Goal: Task Accomplishment & Management: Use online tool/utility

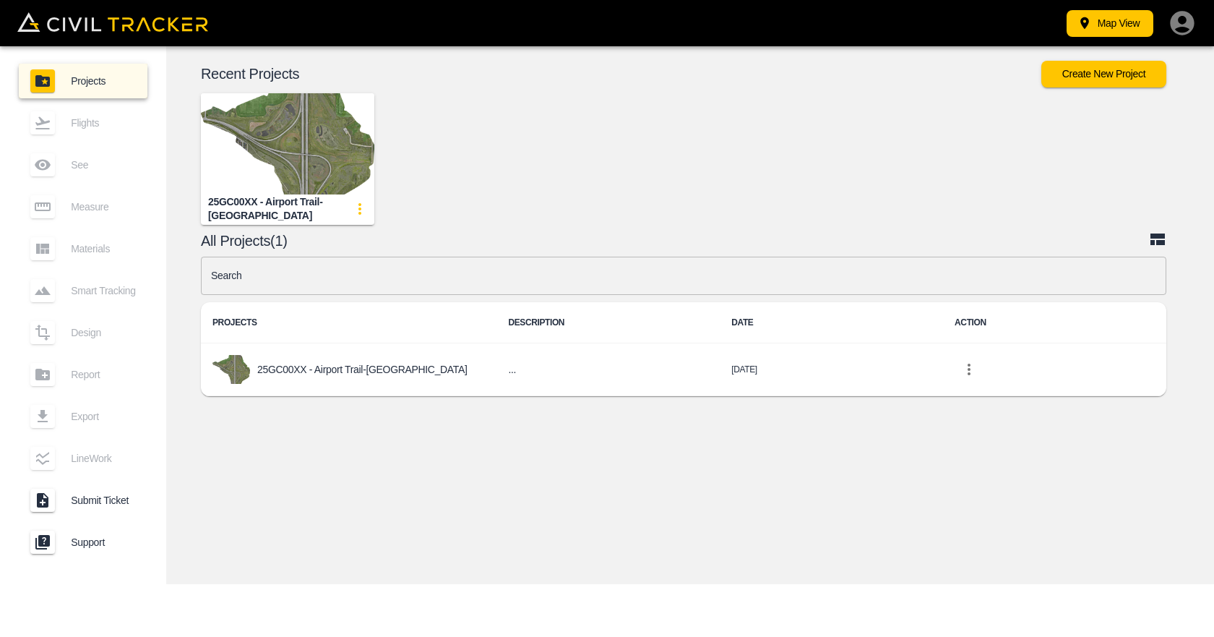
click at [256, 142] on img "button" at bounding box center [287, 143] width 173 height 101
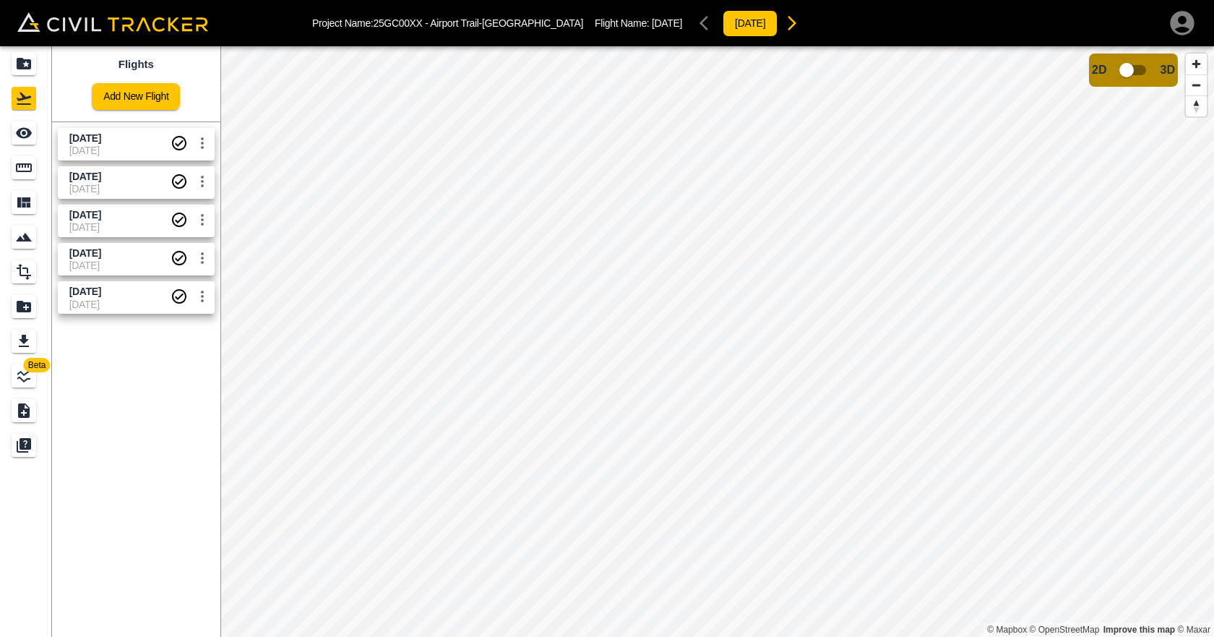
click at [102, 299] on span "[DATE]" at bounding box center [119, 305] width 101 height 12
click at [11, 173] on link at bounding box center [26, 167] width 52 height 35
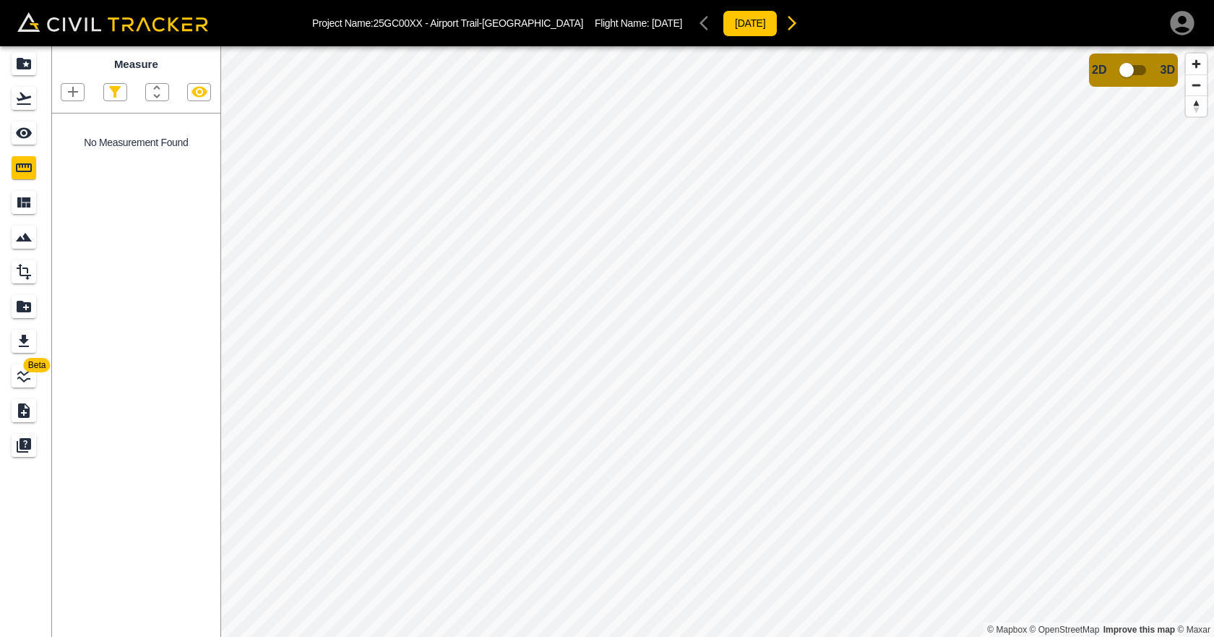
click at [68, 90] on icon "button" at bounding box center [72, 91] width 17 height 17
click at [74, 120] on p "Point" at bounding box center [63, 118] width 22 height 12
click at [77, 90] on icon "button" at bounding box center [72, 91] width 17 height 17
click at [61, 139] on p "Polyline" at bounding box center [68, 140] width 33 height 12
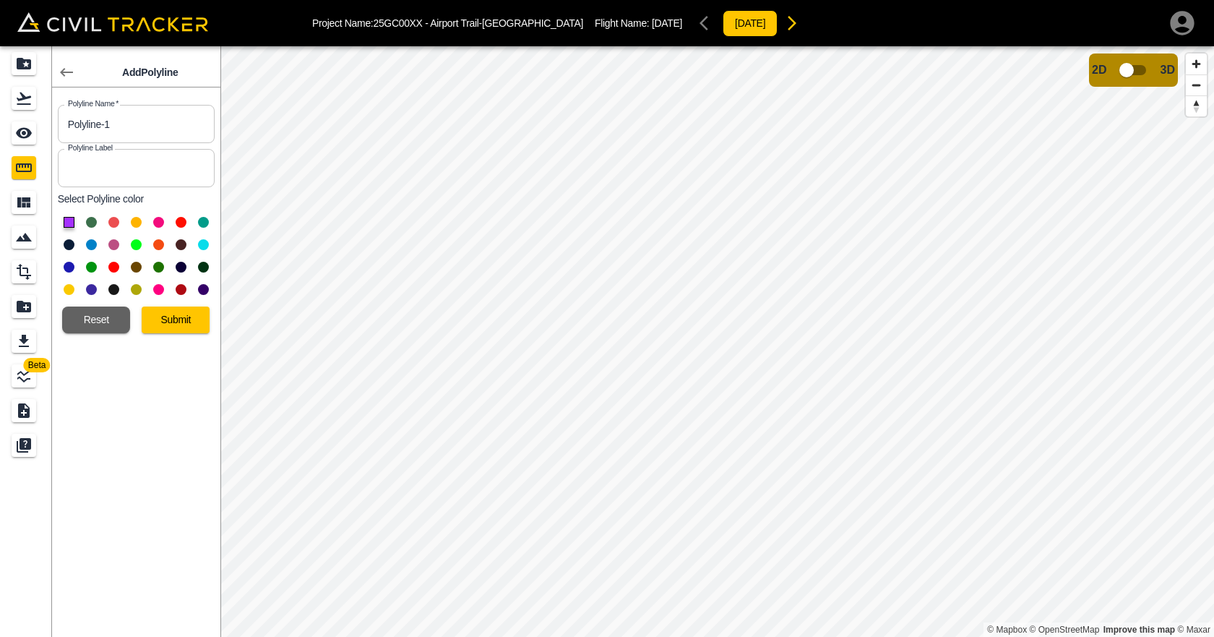
click at [64, 62] on button "button" at bounding box center [66, 72] width 29 height 29
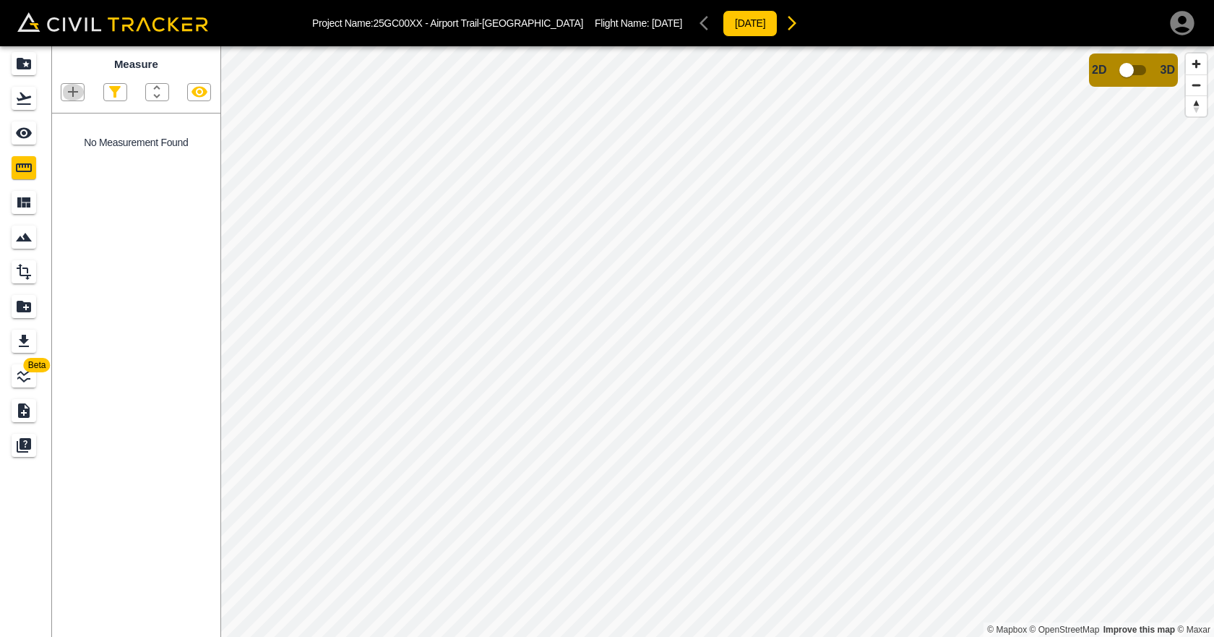
click at [72, 100] on icon "button" at bounding box center [72, 91] width 17 height 17
click at [74, 143] on p "Polyline" at bounding box center [68, 140] width 33 height 12
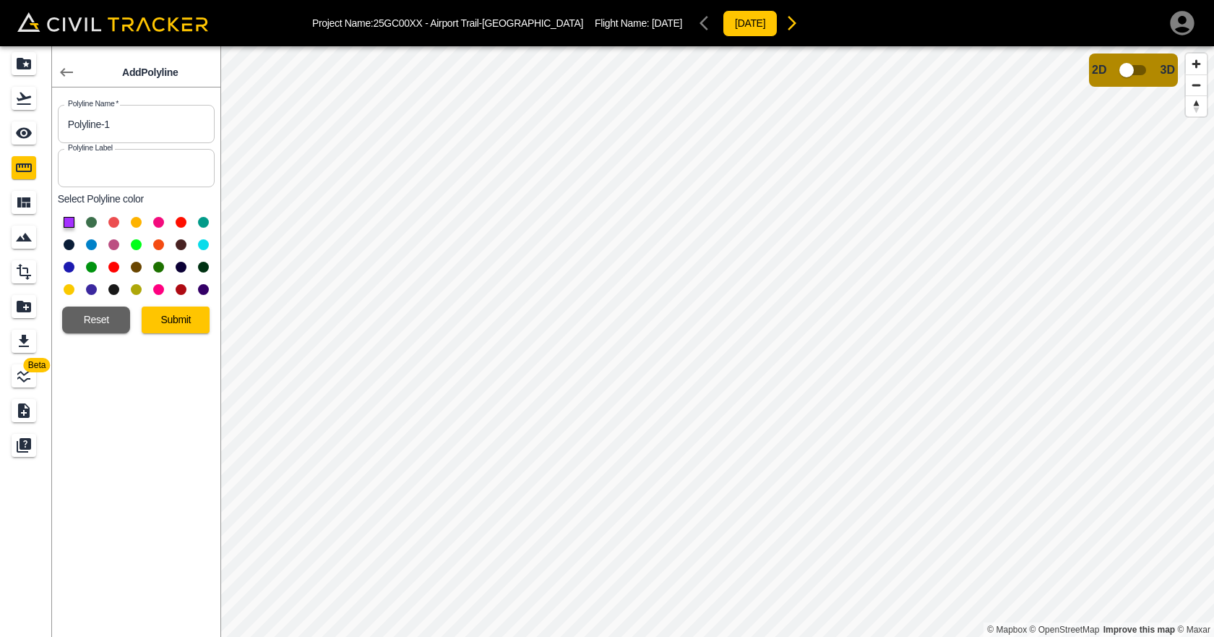
click at [121, 172] on input "text" at bounding box center [136, 168] width 157 height 38
type input "S"
type input "96th West south Guardrail"
click at [171, 312] on button "Submit" at bounding box center [176, 319] width 68 height 27
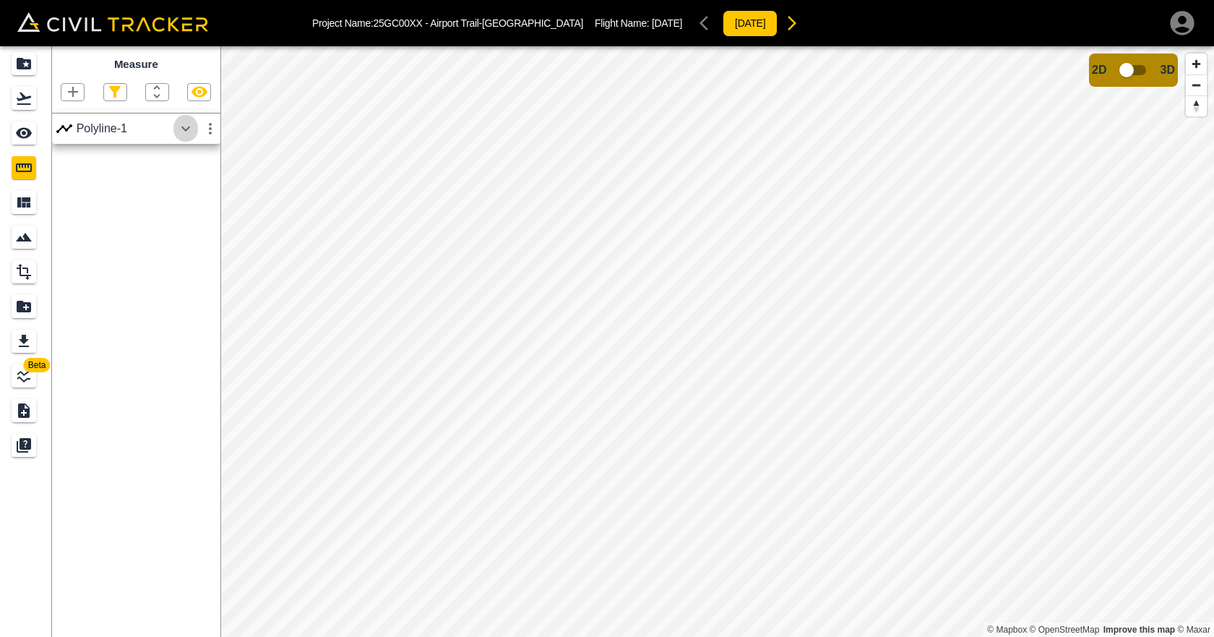
click at [181, 131] on icon "button" at bounding box center [185, 128] width 17 height 17
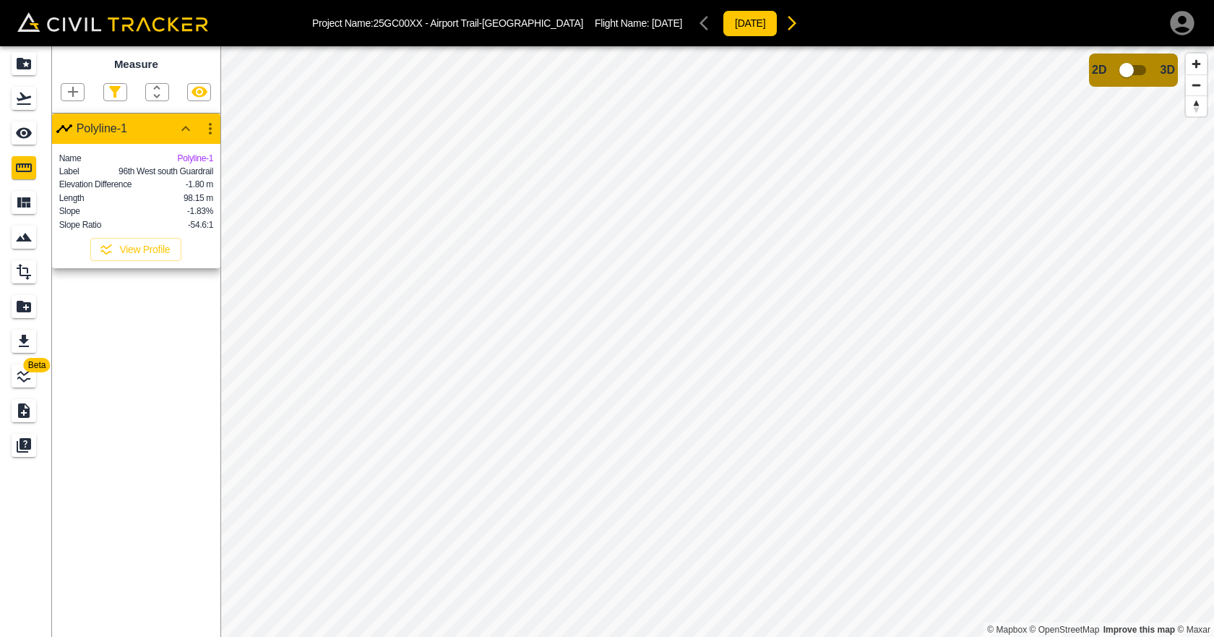
click at [69, 87] on icon "button" at bounding box center [72, 91] width 17 height 17
click at [72, 136] on p "Polyline" at bounding box center [68, 140] width 33 height 12
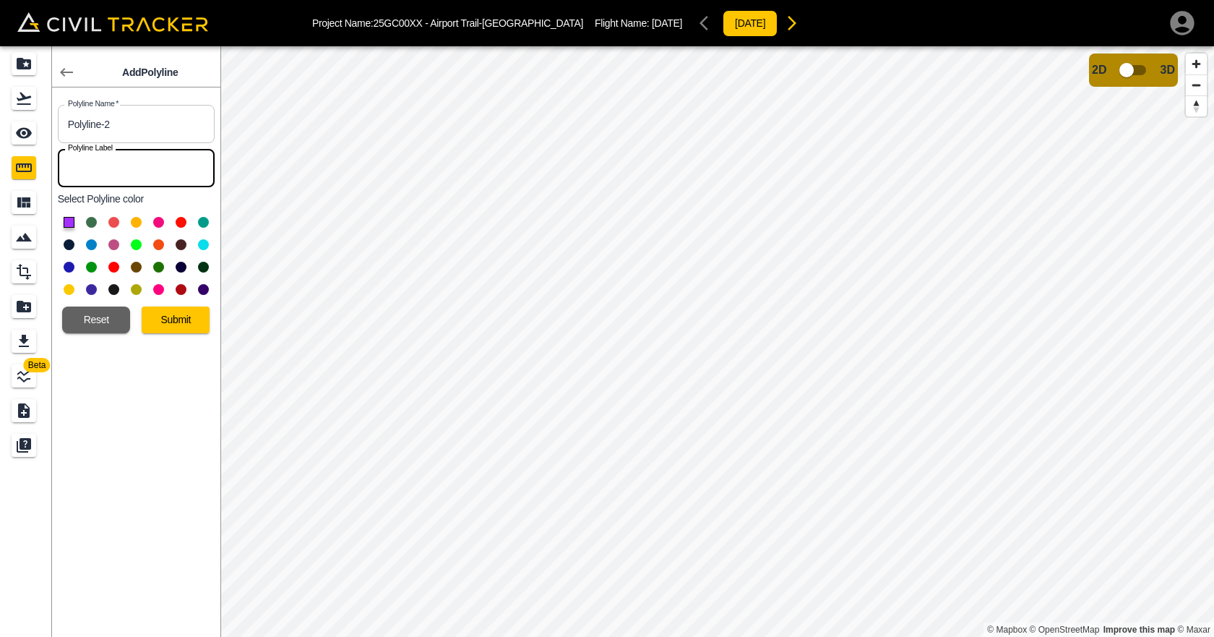
click at [117, 169] on input "text" at bounding box center [136, 168] width 157 height 38
type input "96th West - North Guardrail"
click at [183, 318] on button "Submit" at bounding box center [176, 319] width 68 height 27
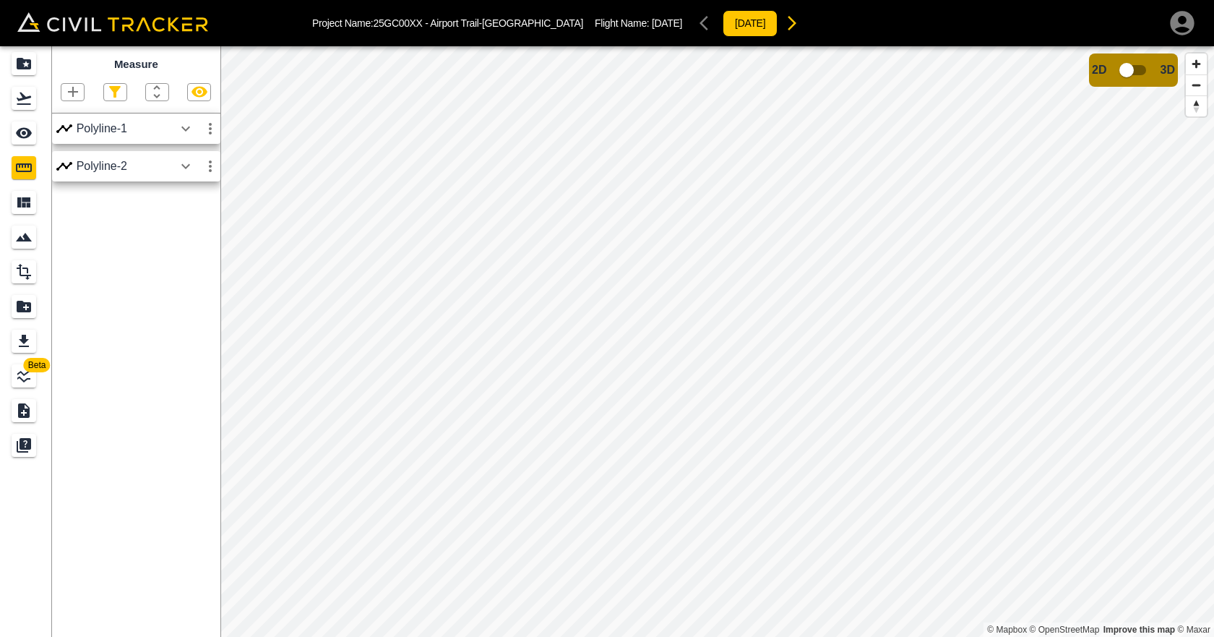
click at [202, 126] on icon "button" at bounding box center [210, 128] width 17 height 17
click at [72, 97] on div at bounding box center [607, 318] width 1214 height 637
click at [72, 95] on icon "button" at bounding box center [73, 92] width 10 height 10
click at [72, 141] on p "Polyline" at bounding box center [68, 140] width 33 height 12
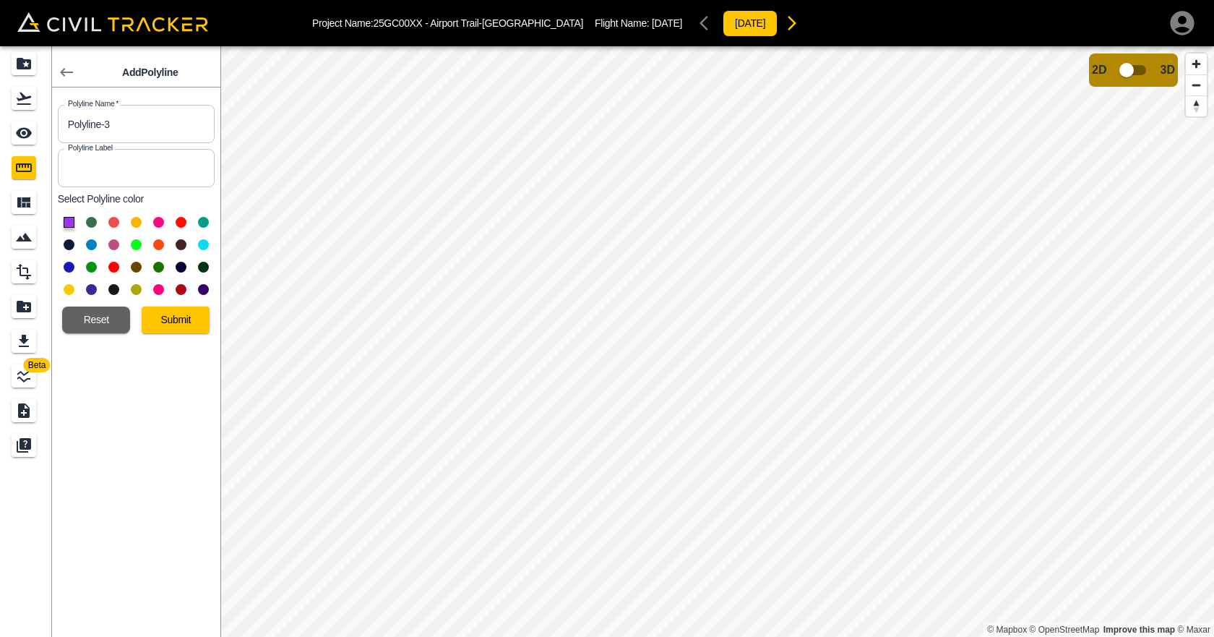
click at [108, 157] on input "text" at bounding box center [136, 168] width 157 height 38
type input "96th East - North Guardrail"
click at [160, 312] on button "Submit" at bounding box center [176, 319] width 68 height 27
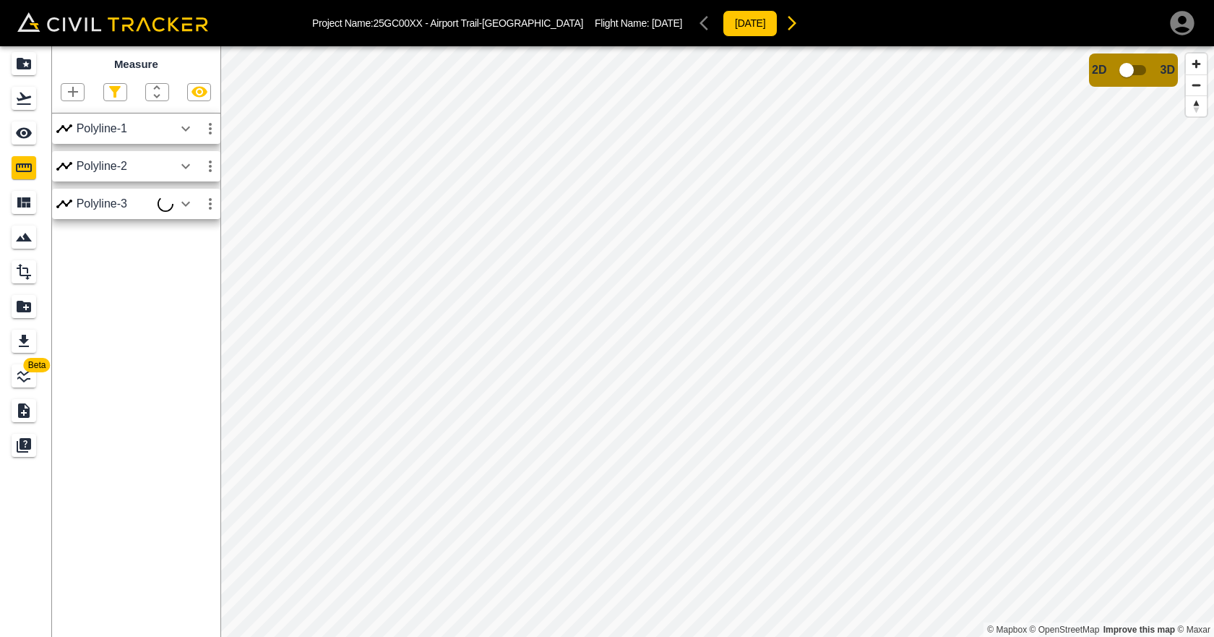
click at [77, 95] on icon "button" at bounding box center [72, 91] width 17 height 17
click at [77, 134] on p "Polyline" at bounding box center [68, 140] width 33 height 12
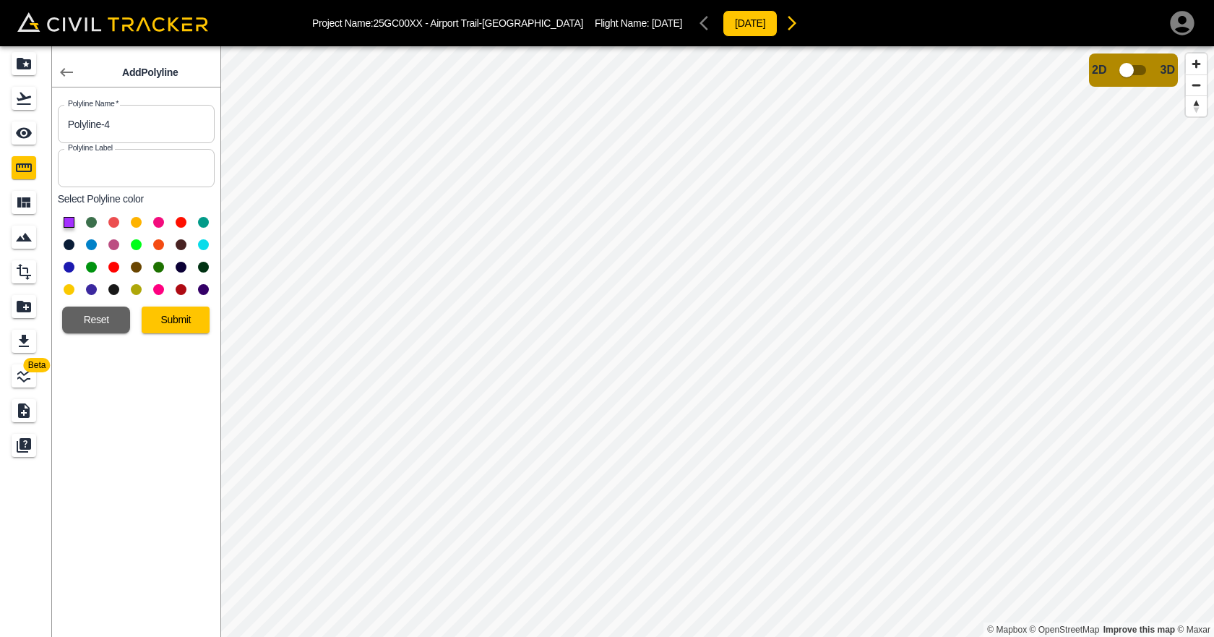
click at [88, 160] on input "text" at bounding box center [136, 168] width 157 height 38
type input "96th West - South Guardrail"
click at [173, 322] on button "Submit" at bounding box center [176, 319] width 68 height 27
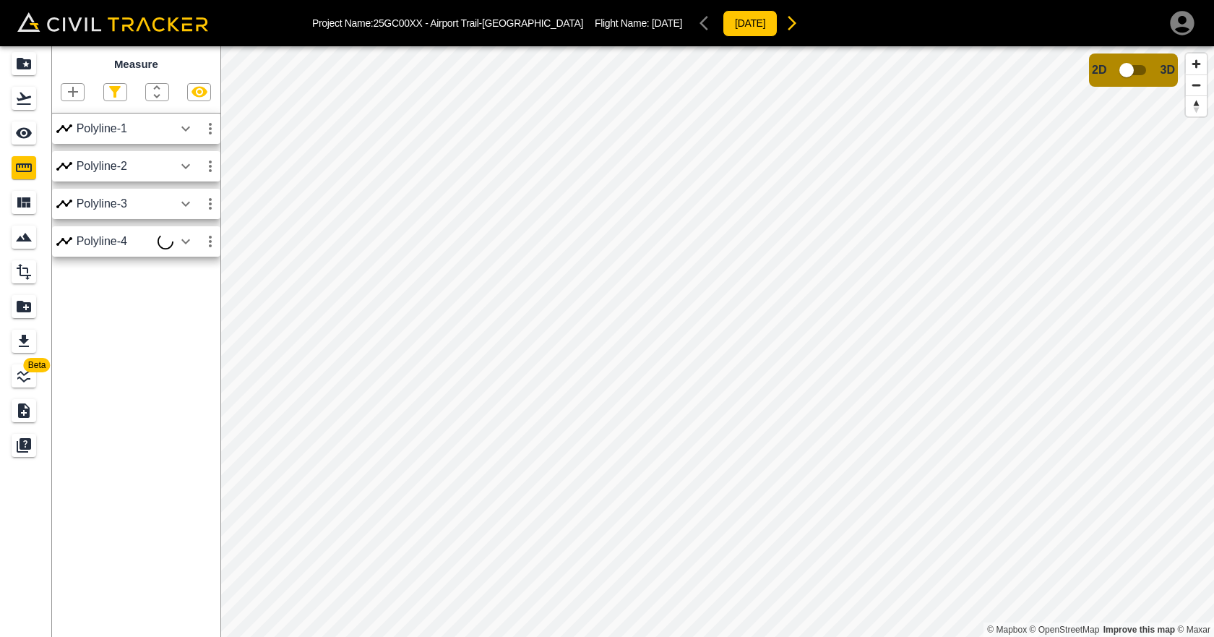
click at [142, 129] on div "Polyline-1" at bounding box center [125, 128] width 97 height 13
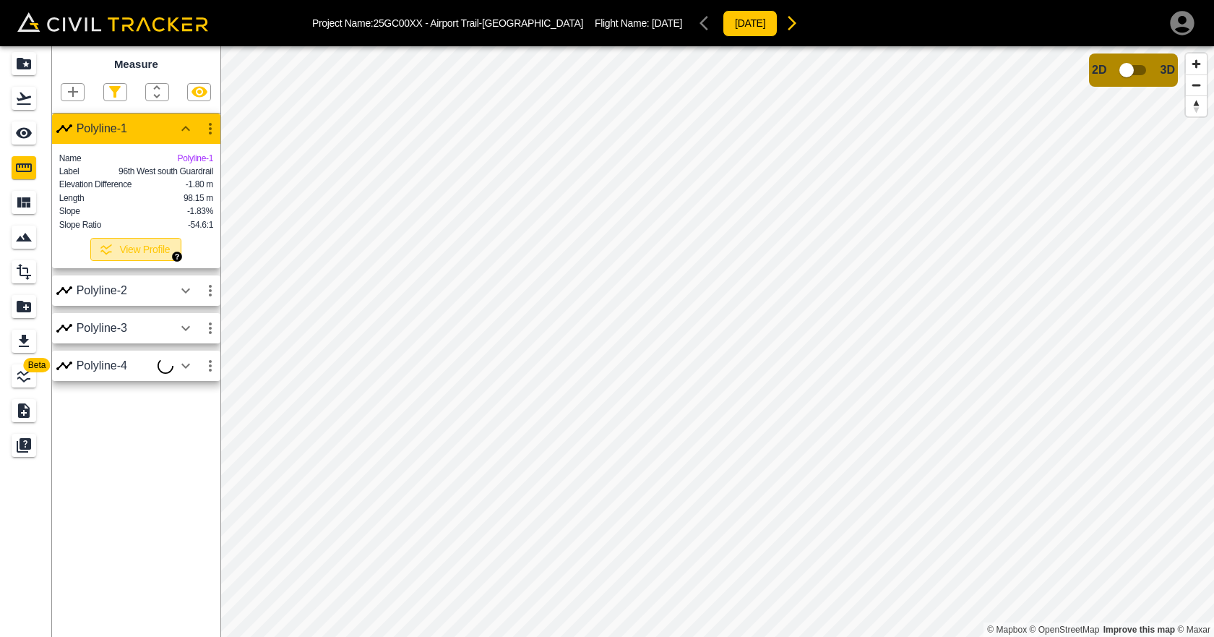
click at [145, 261] on button "View Profile" at bounding box center [135, 249] width 91 height 23
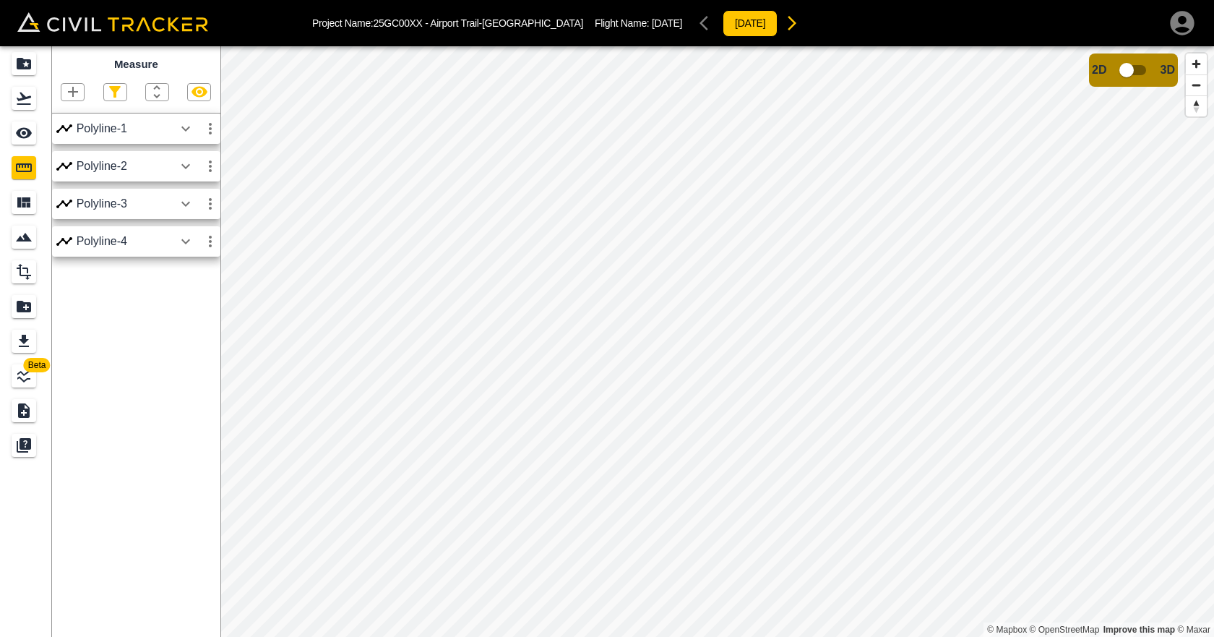
click at [187, 123] on icon "button" at bounding box center [185, 128] width 17 height 17
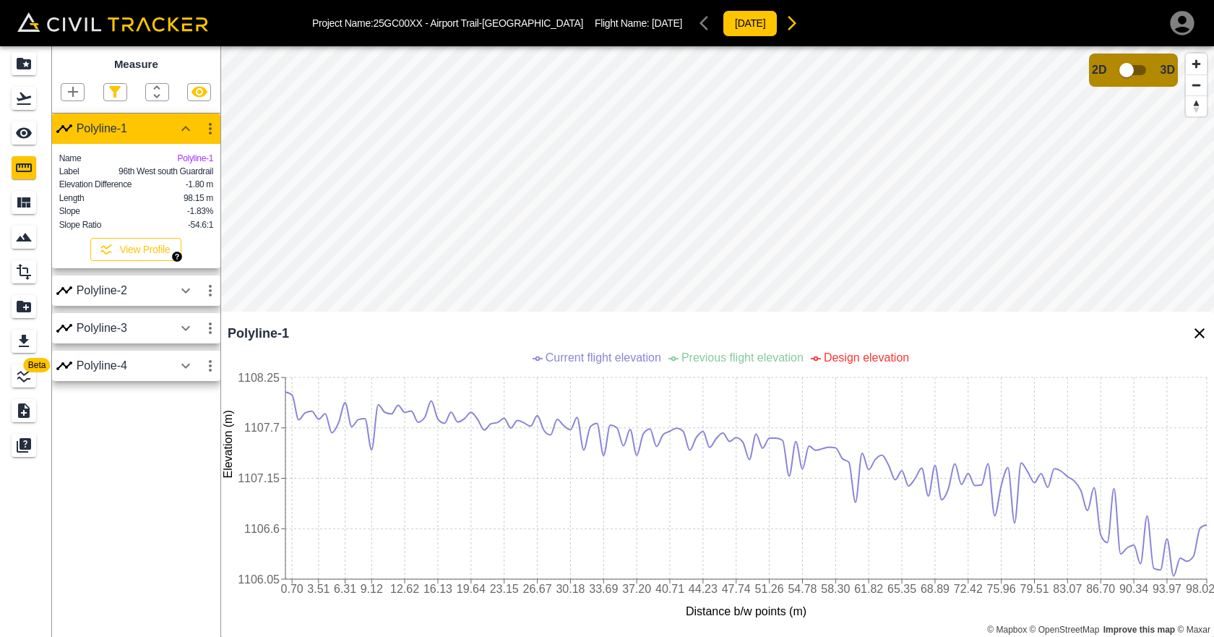
click at [160, 259] on button "View Profile" at bounding box center [135, 249] width 91 height 23
click at [142, 259] on button "View Profile" at bounding box center [135, 249] width 91 height 23
click at [191, 130] on icon "button" at bounding box center [185, 128] width 17 height 17
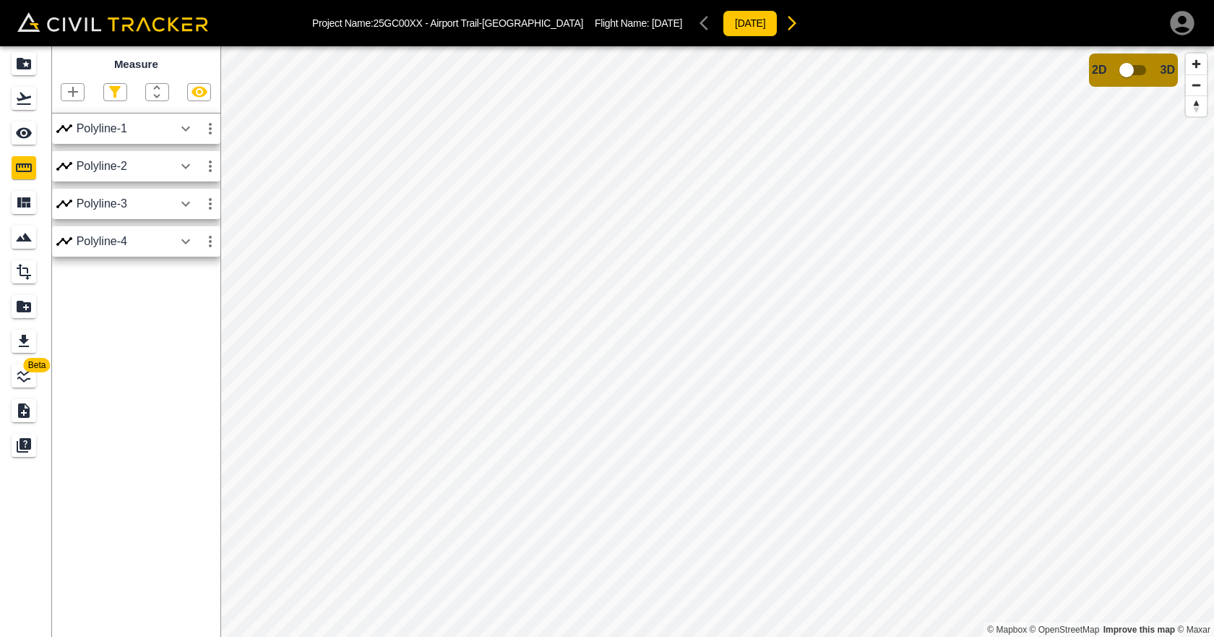
click at [134, 126] on div "Polyline-1" at bounding box center [125, 128] width 97 height 13
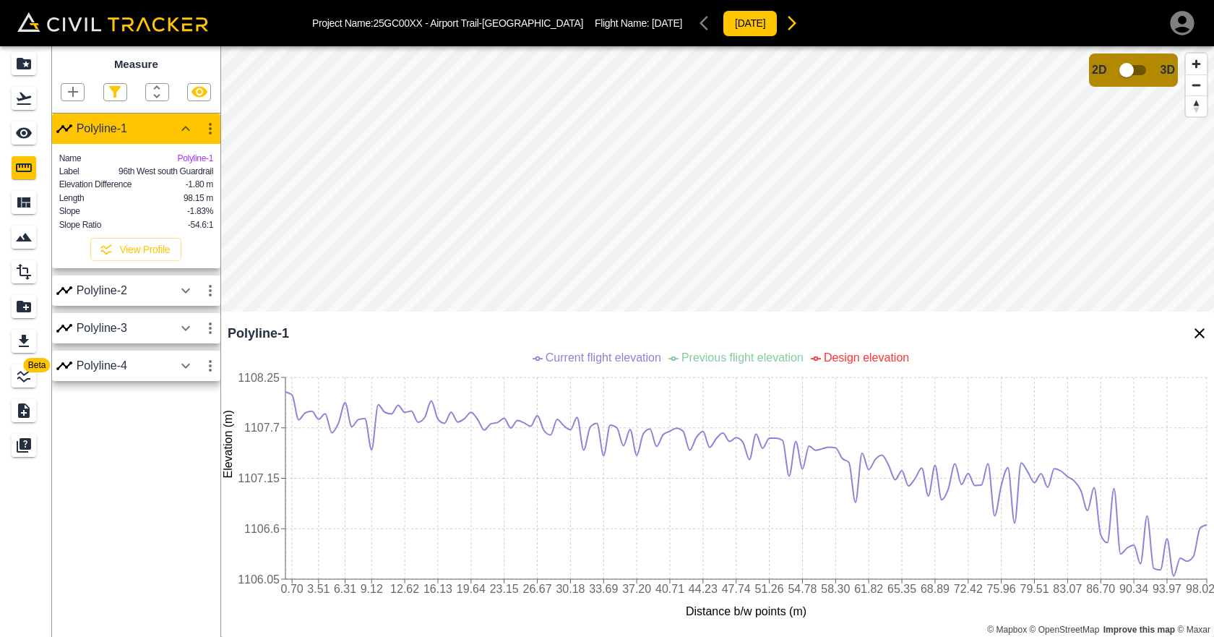
click at [111, 297] on div "Polyline-2" at bounding box center [125, 290] width 97 height 13
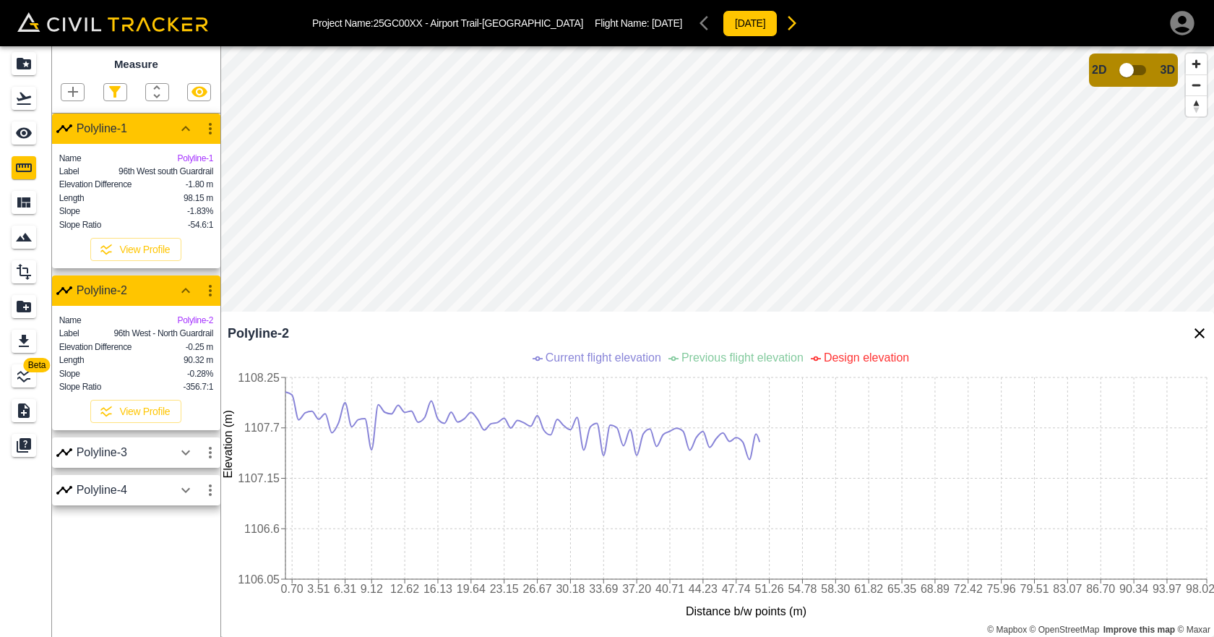
click at [210, 129] on icon "button" at bounding box center [210, 129] width 3 height 12
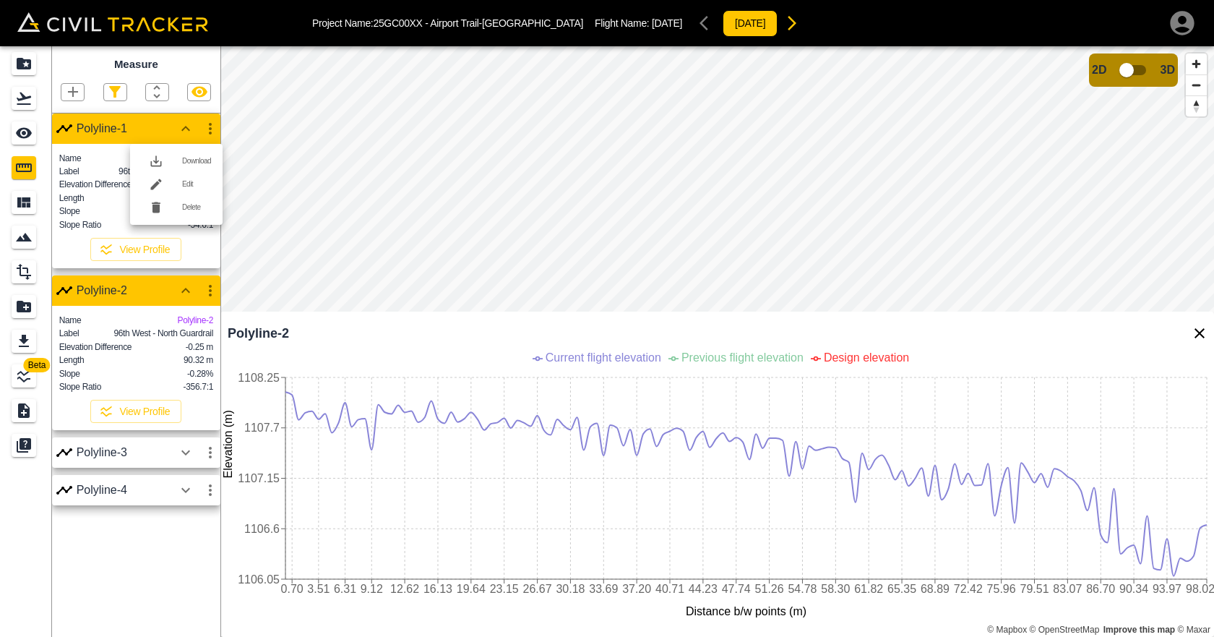
click at [179, 186] on div at bounding box center [162, 184] width 40 height 29
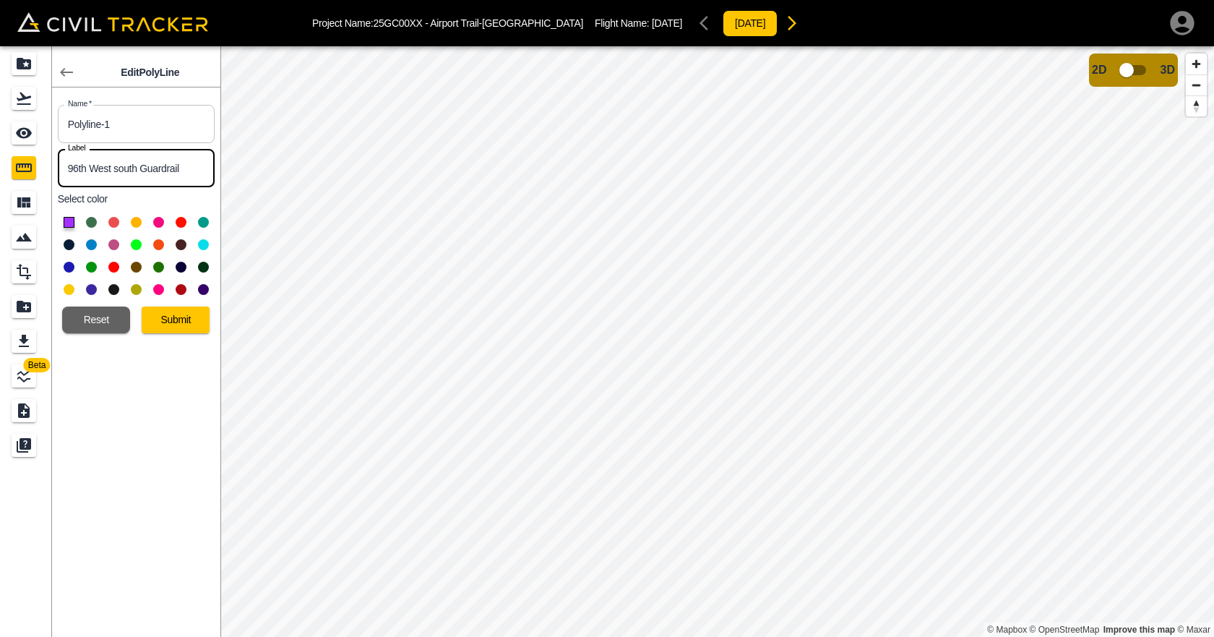
drag, startPoint x: 112, startPoint y: 165, endPoint x: 90, endPoint y: 163, distance: 22.5
click at [90, 163] on input "96th West south Guardrail" at bounding box center [136, 168] width 157 height 38
type input "96th East south Guardrail"
click at [175, 310] on button "Submit" at bounding box center [176, 319] width 68 height 27
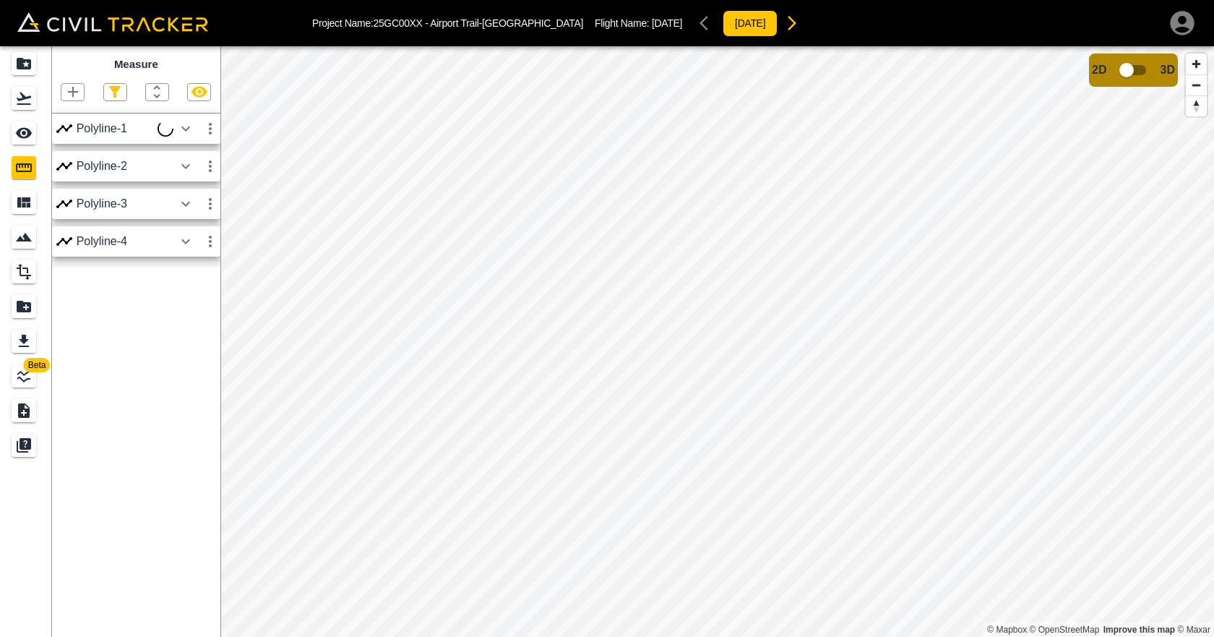
click at [184, 161] on icon "button" at bounding box center [185, 166] width 17 height 17
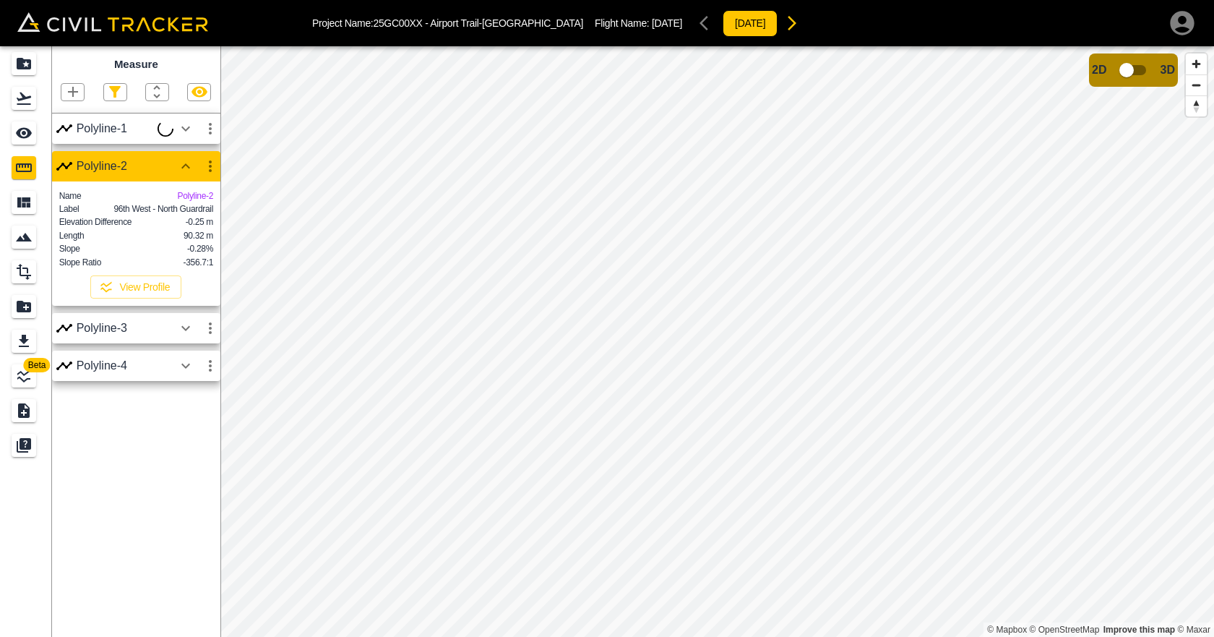
click at [212, 164] on icon "button" at bounding box center [210, 166] width 17 height 17
click at [173, 219] on div at bounding box center [162, 221] width 40 height 29
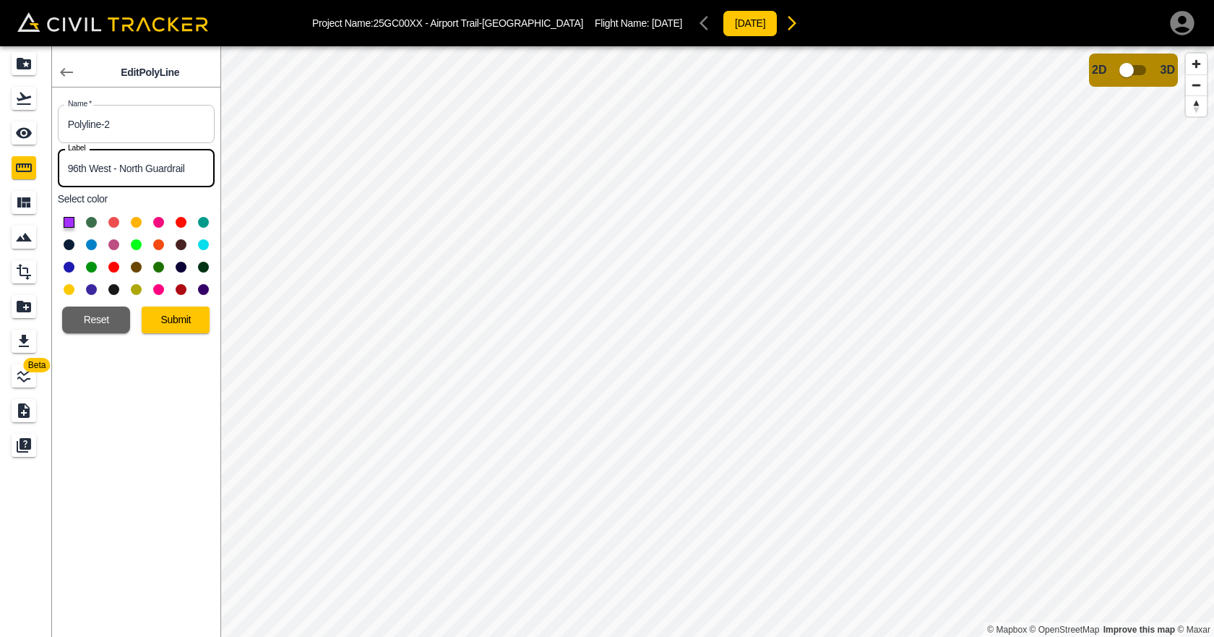
drag, startPoint x: 110, startPoint y: 168, endPoint x: 92, endPoint y: 170, distance: 18.1
click at [92, 170] on input "96th West - North Guardrail" at bounding box center [136, 168] width 157 height 38
type input "96th East - North Guardrail"
click at [175, 310] on button "Submit" at bounding box center [176, 319] width 68 height 27
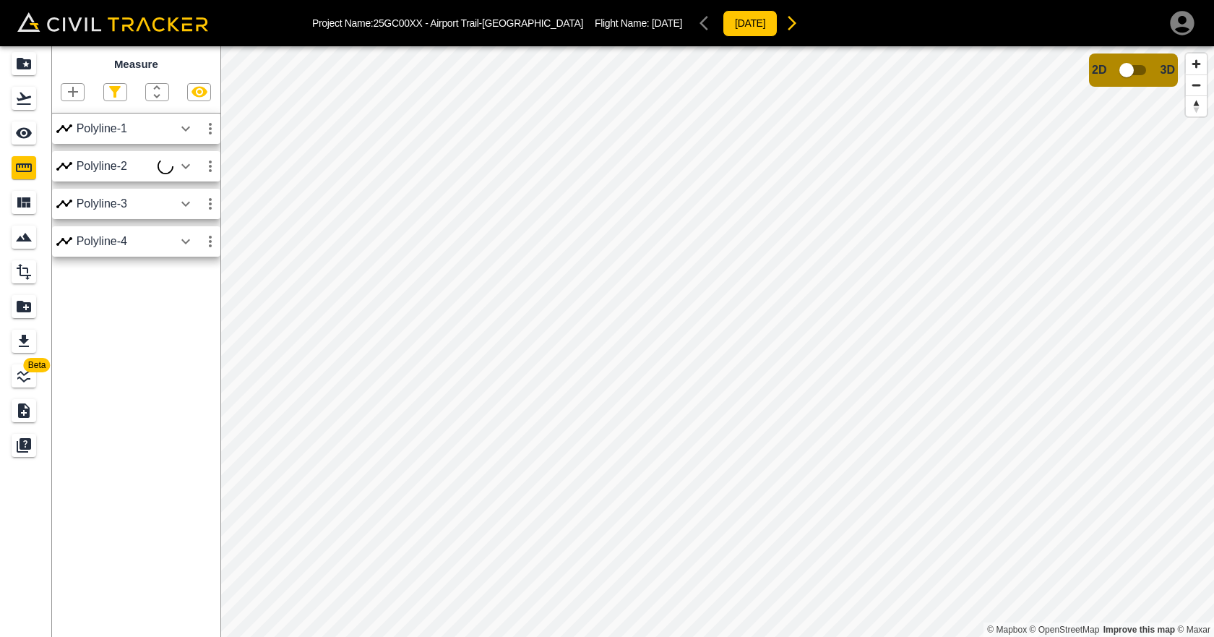
click at [183, 199] on icon "button" at bounding box center [185, 203] width 17 height 17
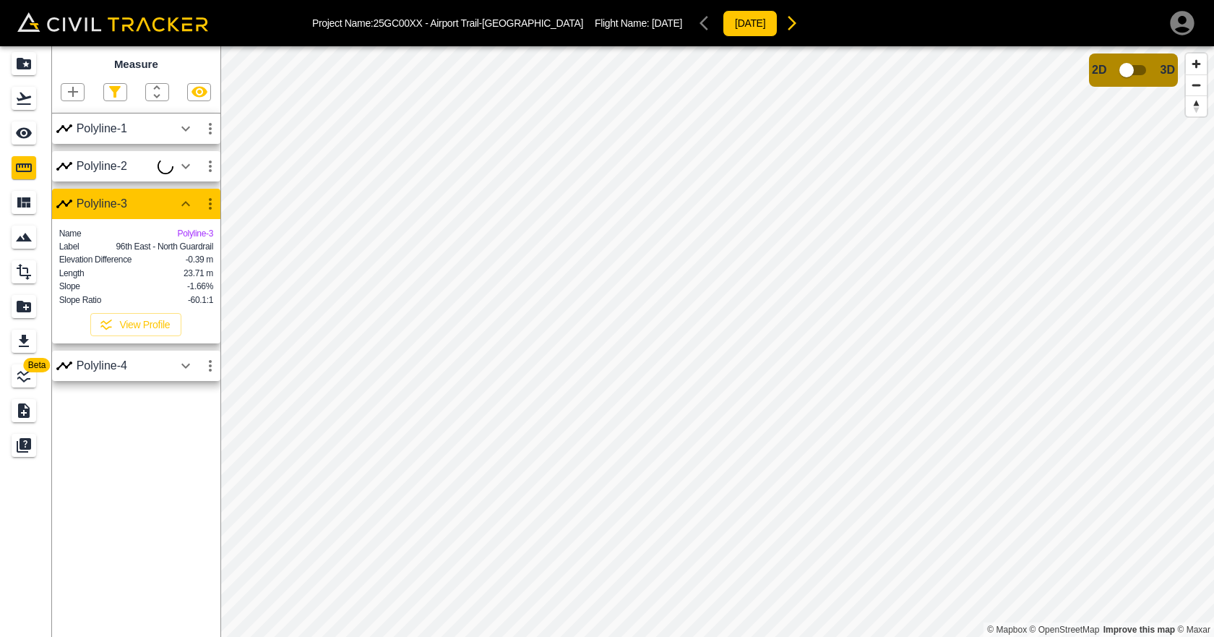
click at [186, 374] on icon "button" at bounding box center [185, 365] width 17 height 17
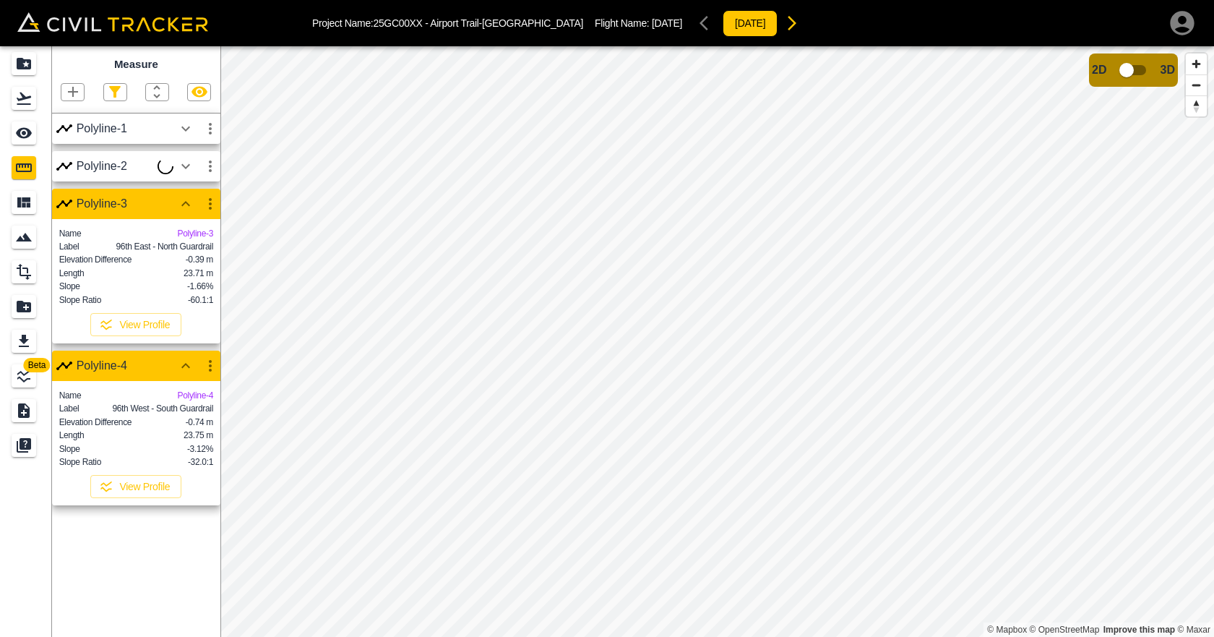
click at [212, 202] on icon "button" at bounding box center [210, 203] width 17 height 17
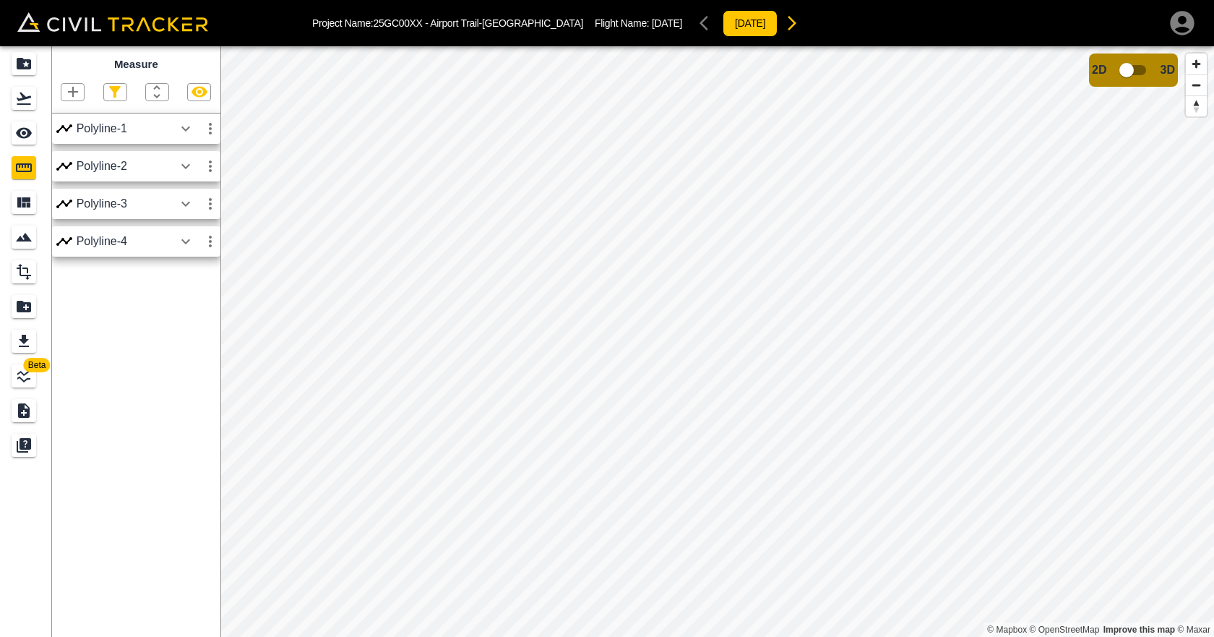
click at [176, 262] on div "Polyline-4" at bounding box center [136, 245] width 168 height 38
click at [191, 204] on icon "button" at bounding box center [185, 203] width 17 height 17
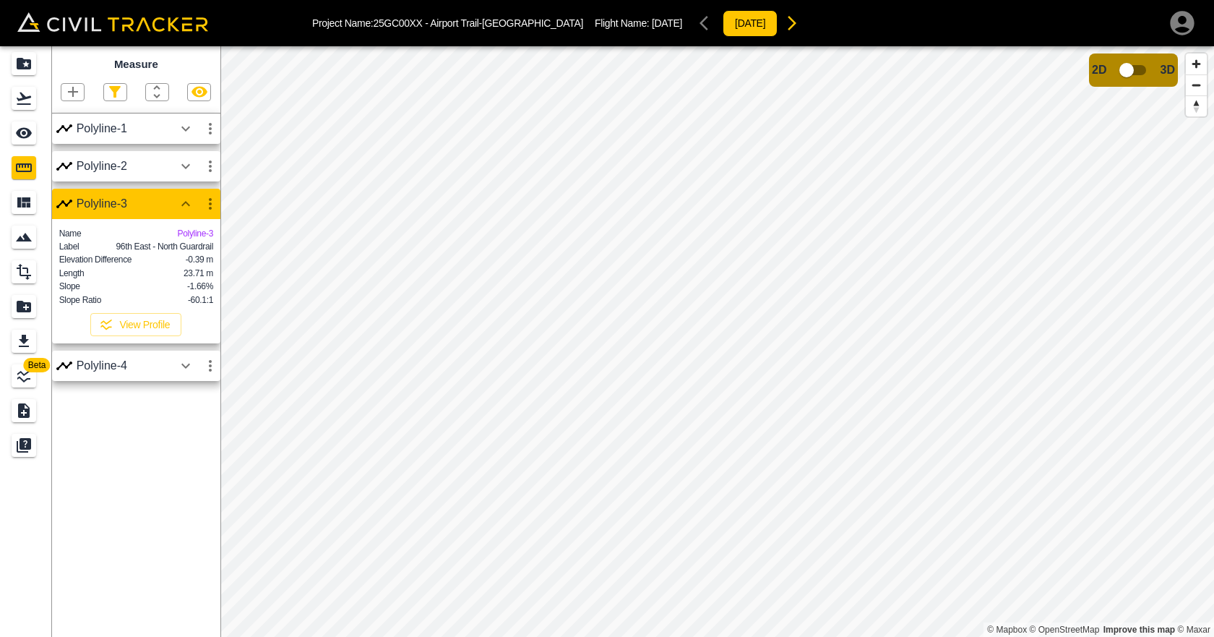
click at [202, 202] on icon "button" at bounding box center [210, 203] width 17 height 17
click at [200, 256] on h6 "Edit" at bounding box center [196, 259] width 29 height 9
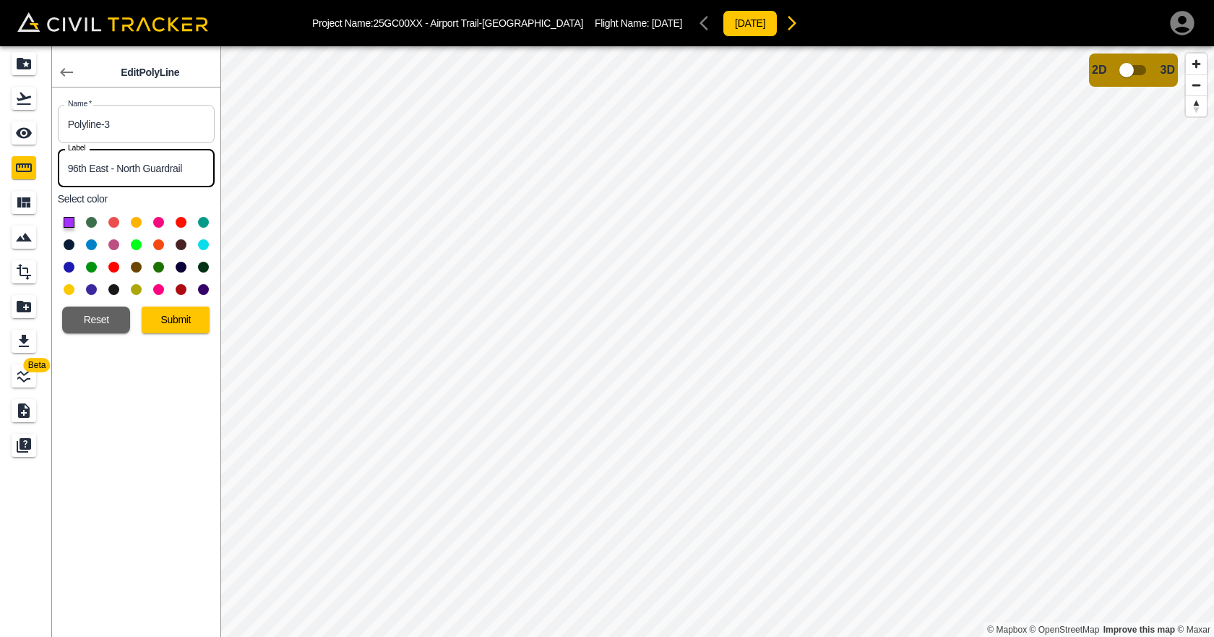
drag, startPoint x: 108, startPoint y: 166, endPoint x: 90, endPoint y: 169, distance: 18.4
click at [90, 169] on input "96th East - North Guardrail" at bounding box center [136, 168] width 157 height 38
type input "96th West - North Guardrail"
click at [174, 316] on button "Submit" at bounding box center [176, 319] width 68 height 27
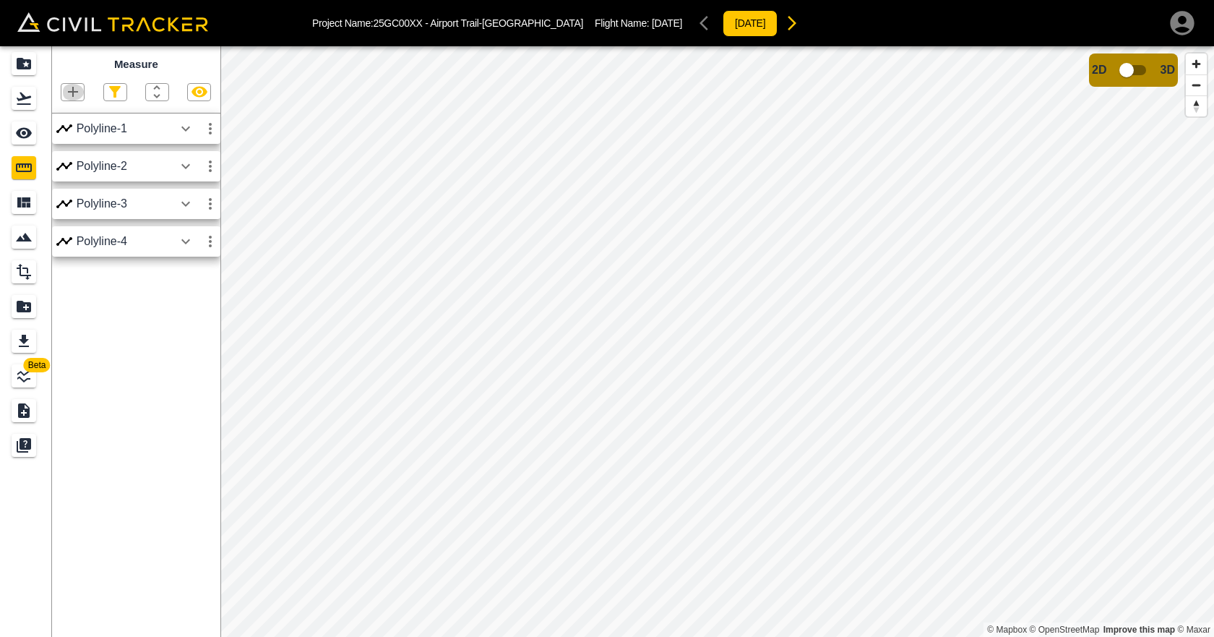
click at [74, 95] on icon "button" at bounding box center [72, 91] width 17 height 17
click at [78, 132] on div "Polyline" at bounding box center [54, 139] width 62 height 29
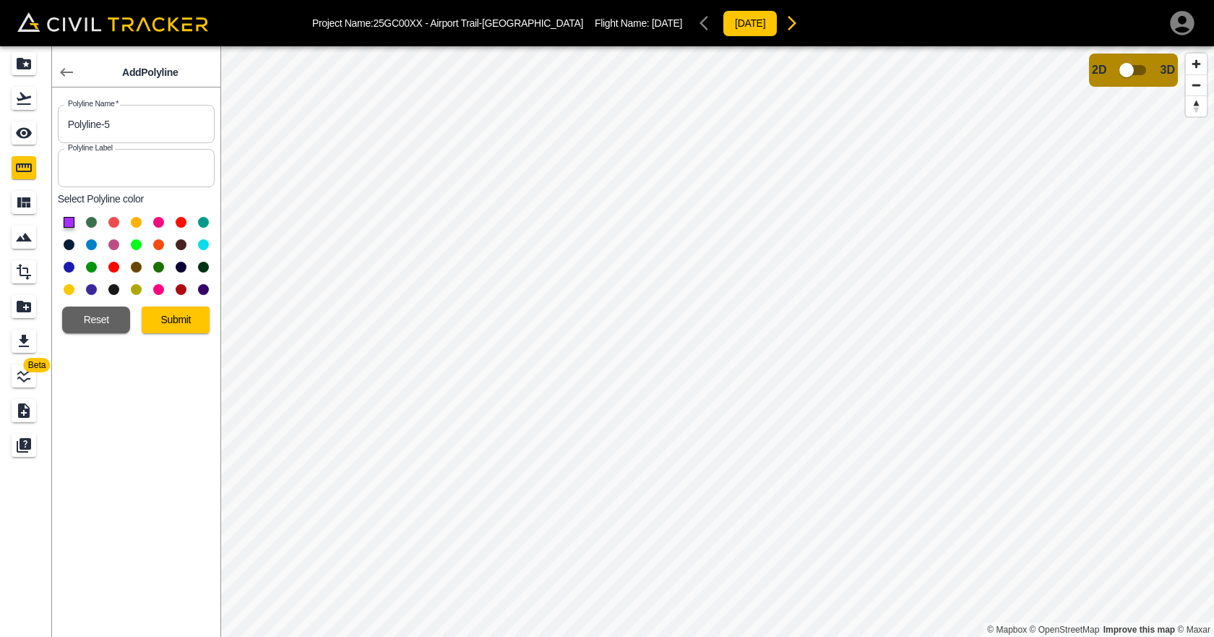
click at [125, 169] on input "text" at bounding box center [136, 168] width 157 height 38
type input "96th West - Cable fence"
click at [148, 328] on button "Submit" at bounding box center [176, 319] width 68 height 27
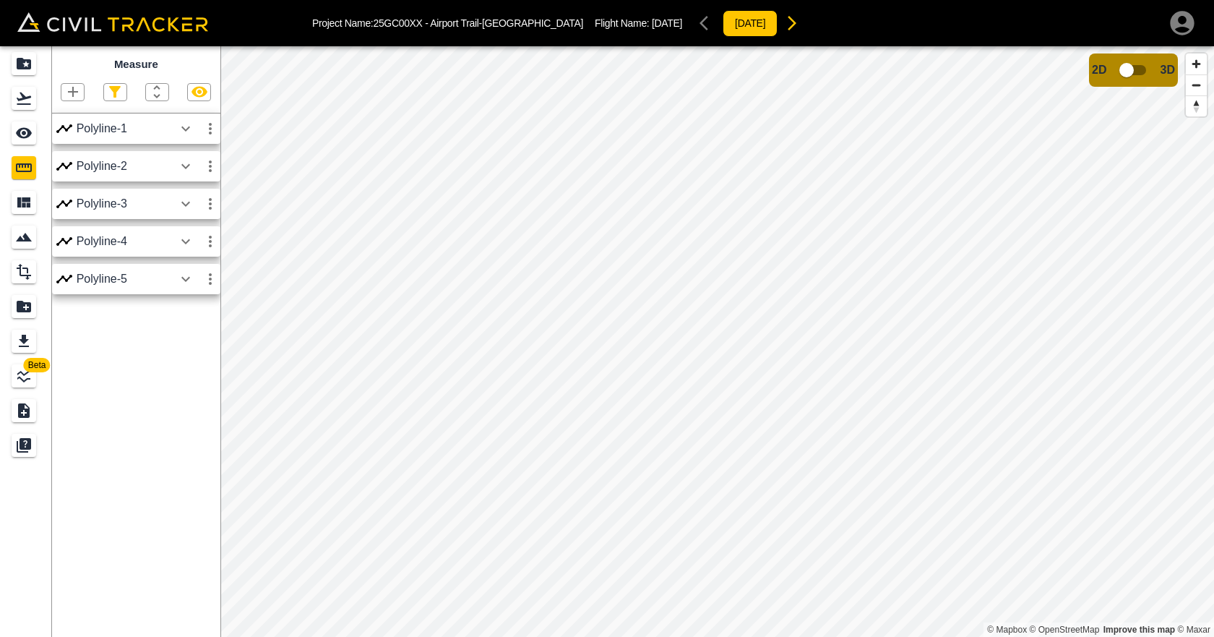
click at [212, 134] on icon "button" at bounding box center [210, 128] width 17 height 17
click at [184, 176] on li "Edit" at bounding box center [176, 184] width 93 height 23
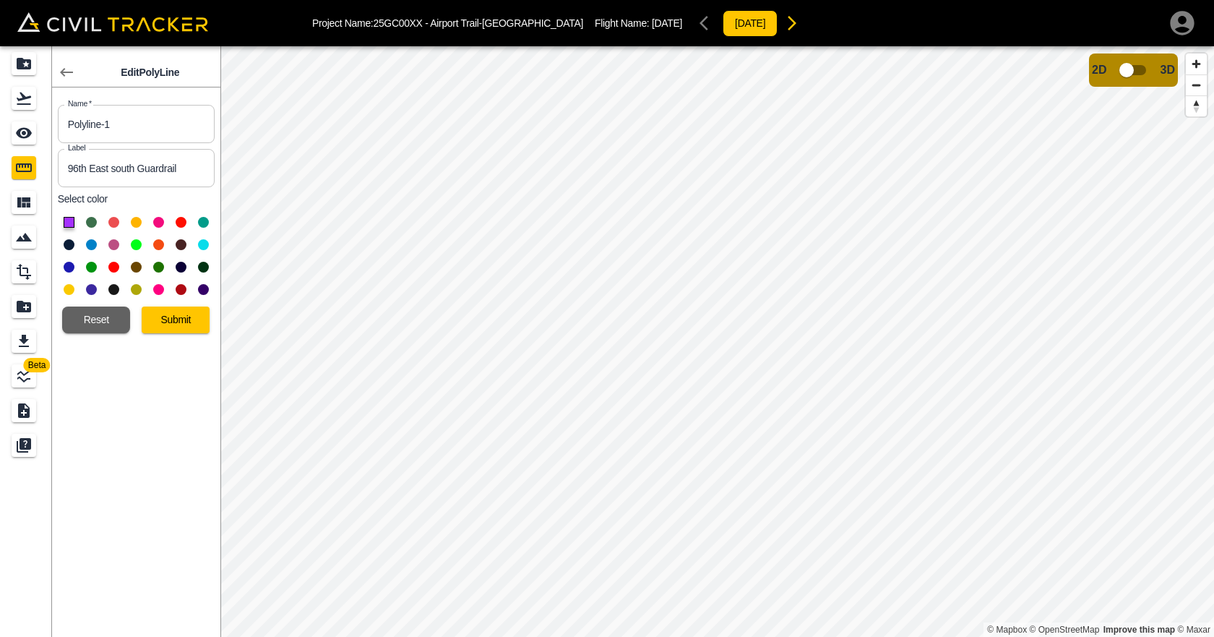
click at [67, 78] on icon "button" at bounding box center [66, 72] width 17 height 17
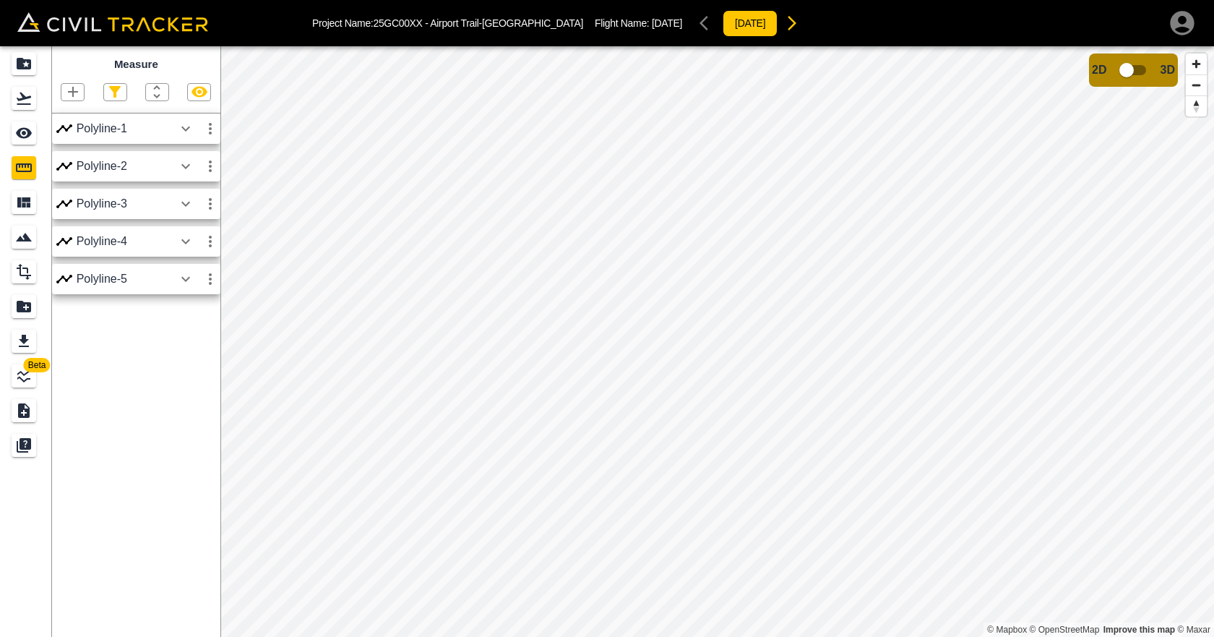
click at [180, 126] on icon "button" at bounding box center [185, 128] width 17 height 17
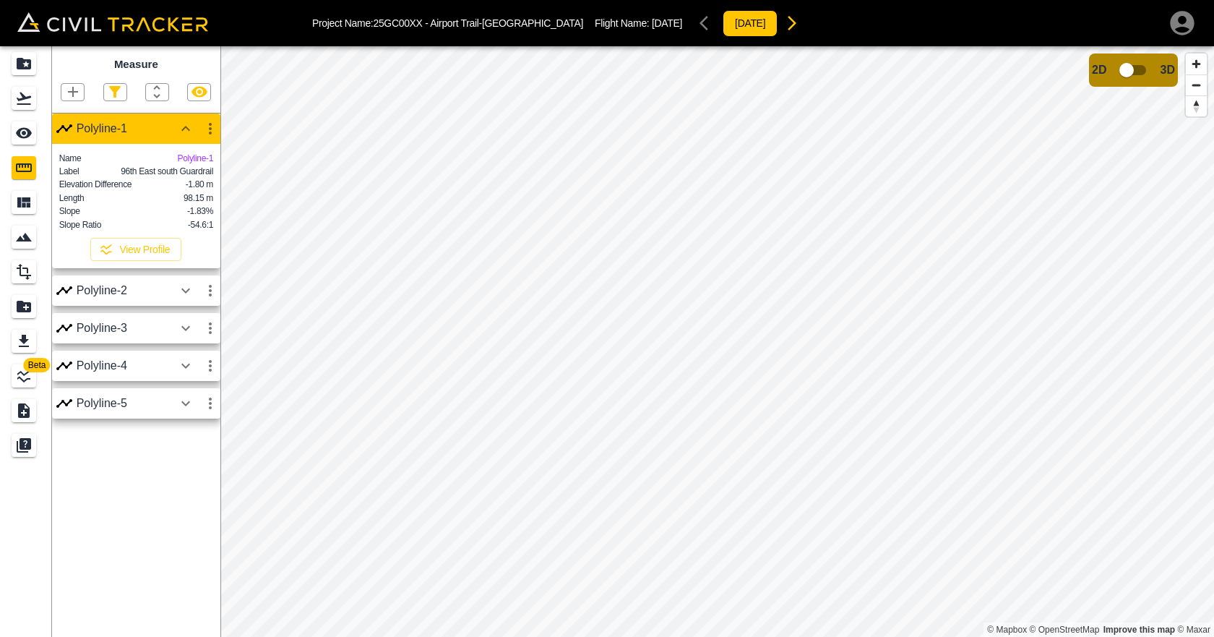
click at [192, 299] on icon "button" at bounding box center [185, 290] width 17 height 17
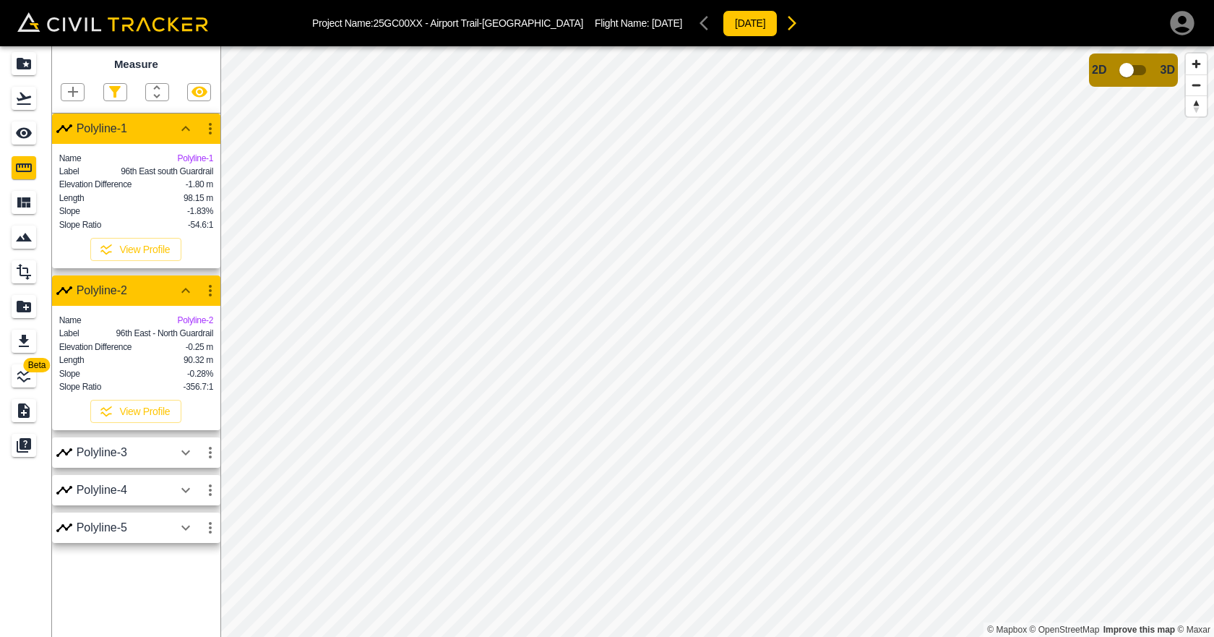
click at [189, 461] on icon "button" at bounding box center [185, 452] width 17 height 17
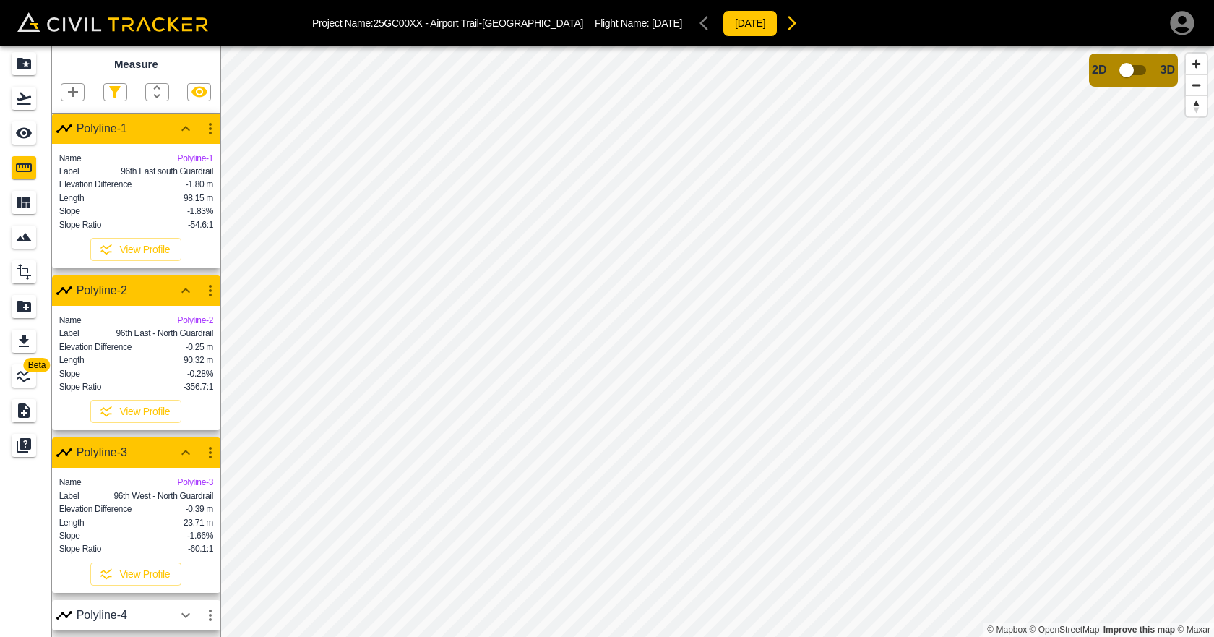
scroll to position [46, 0]
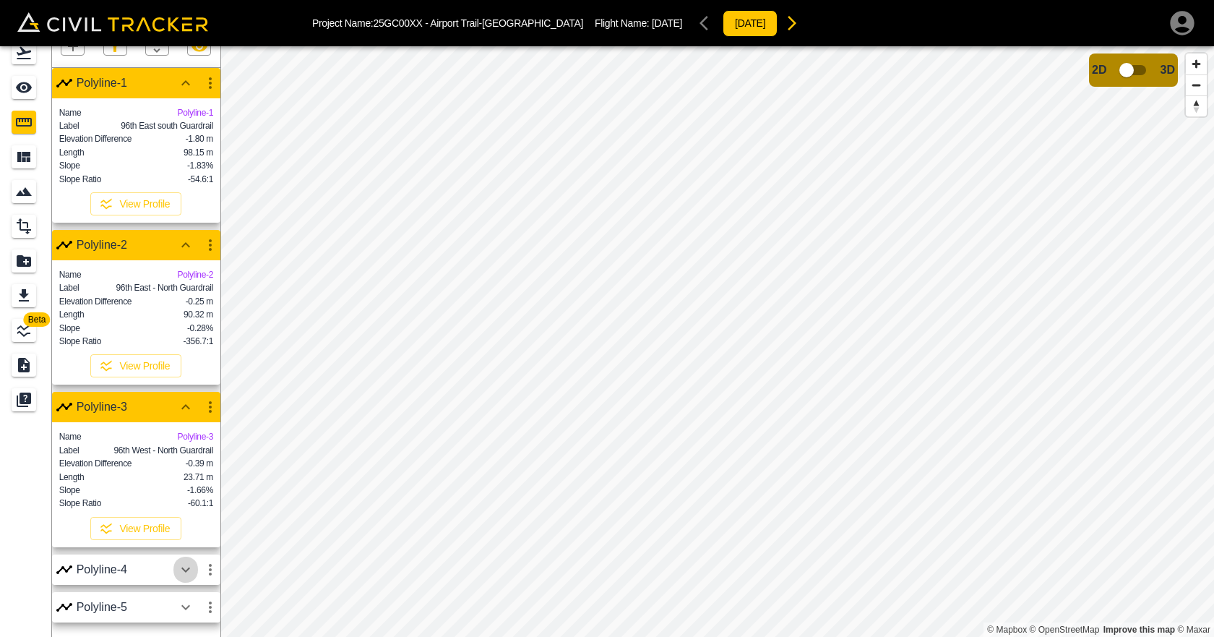
click at [184, 572] on icon "button" at bounding box center [185, 569] width 17 height 17
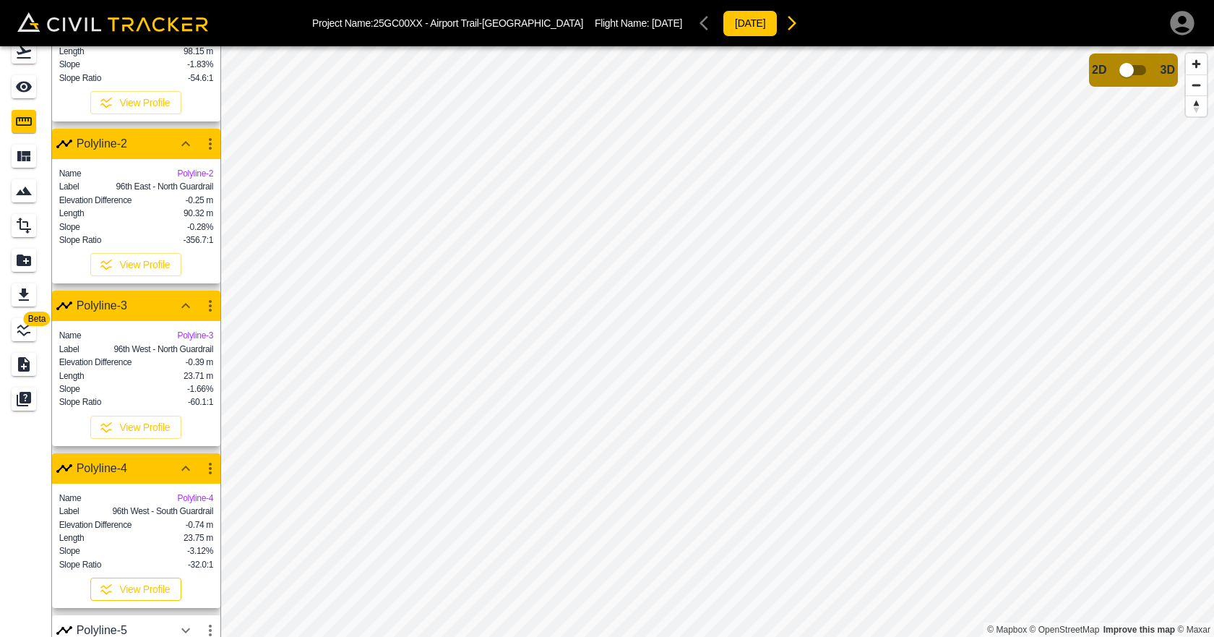
scroll to position [177, 0]
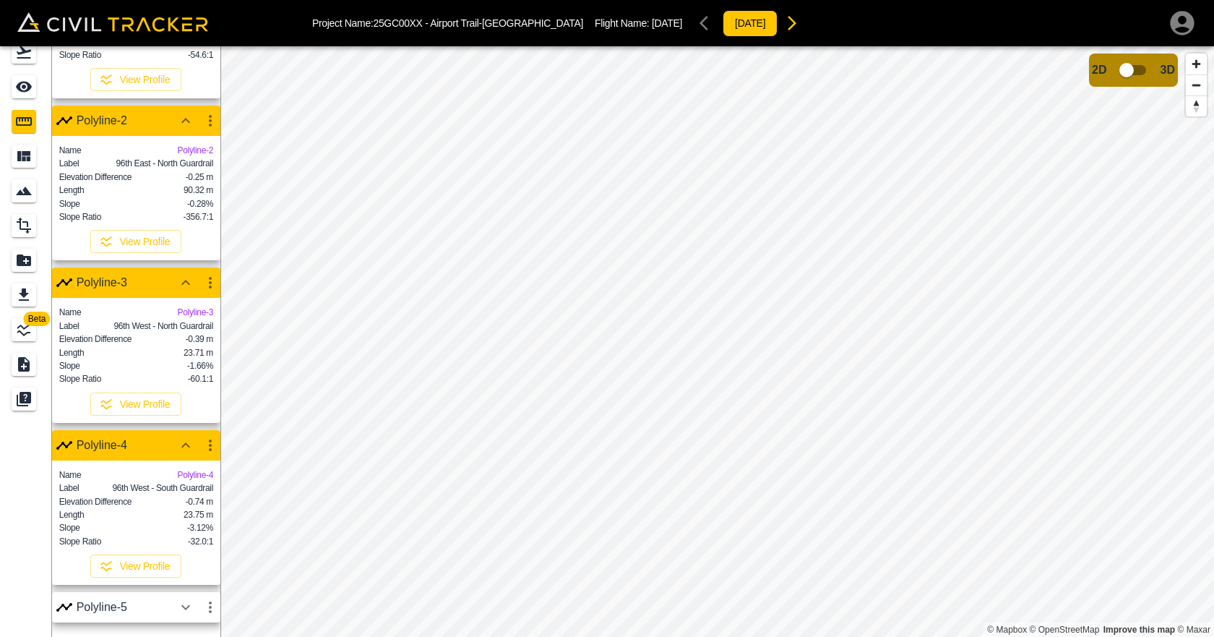
click at [183, 601] on icon "button" at bounding box center [185, 606] width 17 height 17
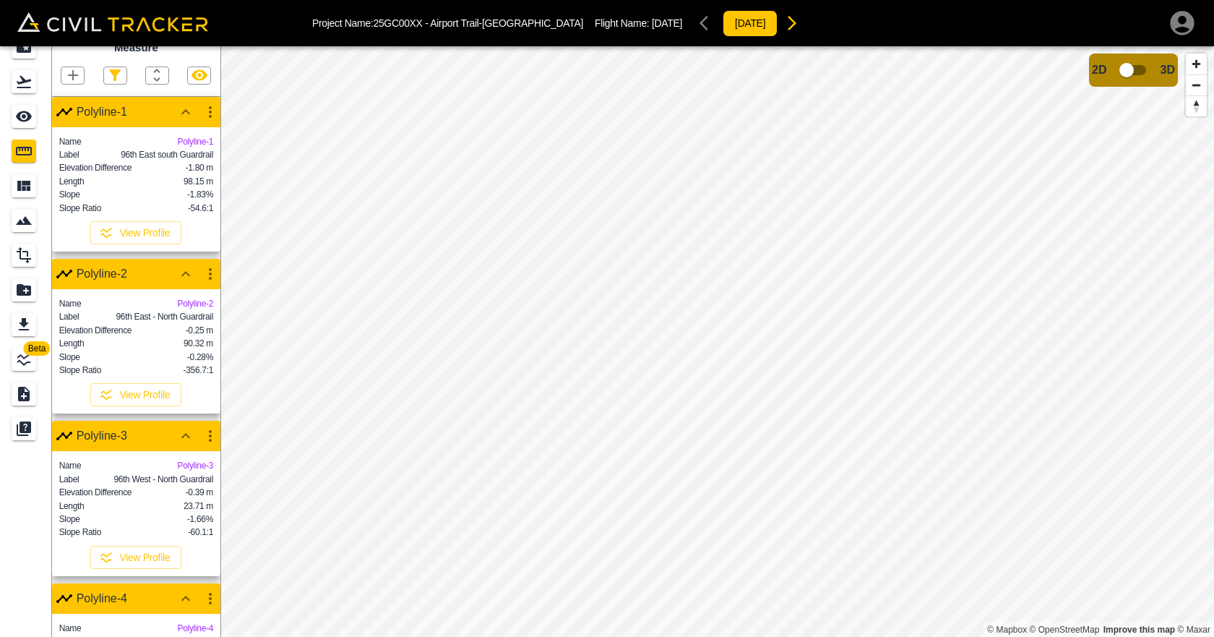
scroll to position [0, 0]
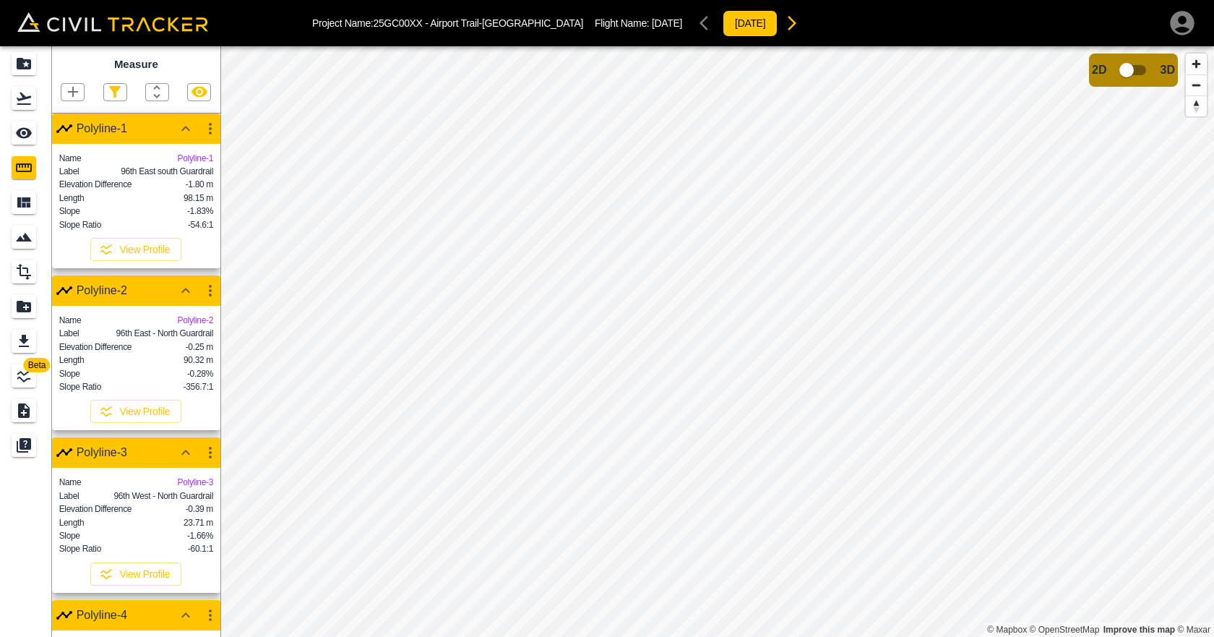
click at [196, 89] on icon "button" at bounding box center [200, 92] width 16 height 11
click at [196, 89] on icon "button" at bounding box center [199, 91] width 17 height 17
click at [209, 134] on icon "button" at bounding box center [210, 129] width 3 height 12
click at [199, 161] on h6 "Download" at bounding box center [196, 161] width 29 height 9
click at [207, 124] on icon "button" at bounding box center [210, 128] width 17 height 17
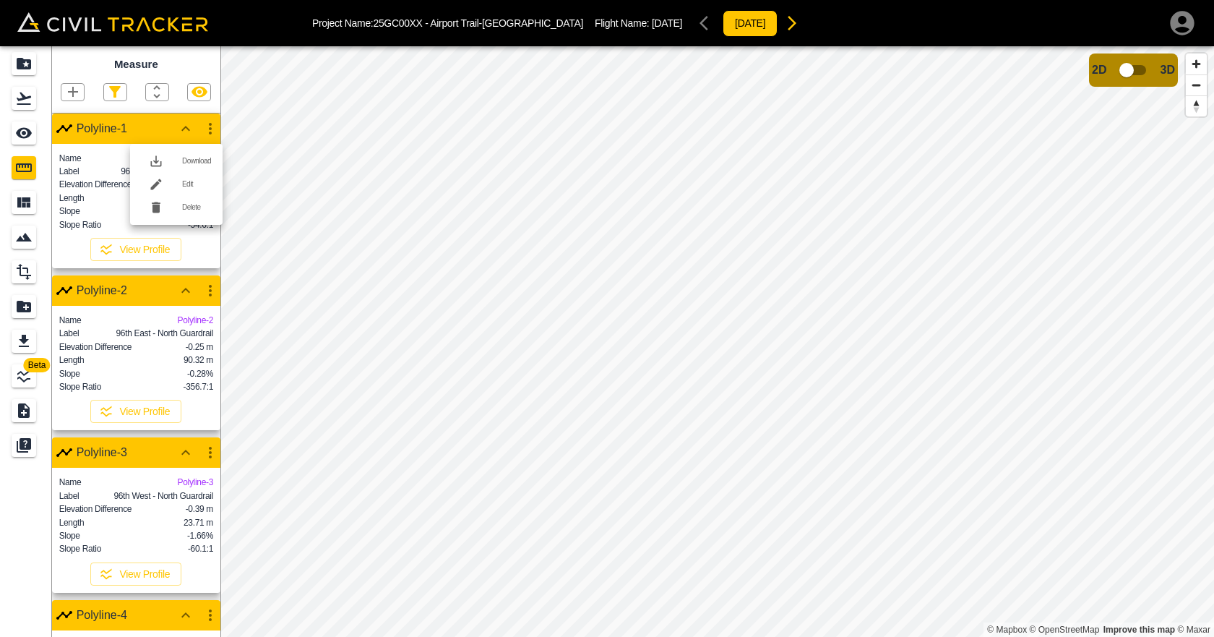
drag, startPoint x: 486, startPoint y: 463, endPoint x: 500, endPoint y: 481, distance: 22.1
click at [486, 463] on div at bounding box center [607, 318] width 1214 height 637
click at [205, 132] on icon "button" at bounding box center [210, 128] width 17 height 17
click at [186, 124] on div at bounding box center [607, 318] width 1214 height 637
click at [186, 124] on icon "button" at bounding box center [185, 128] width 17 height 17
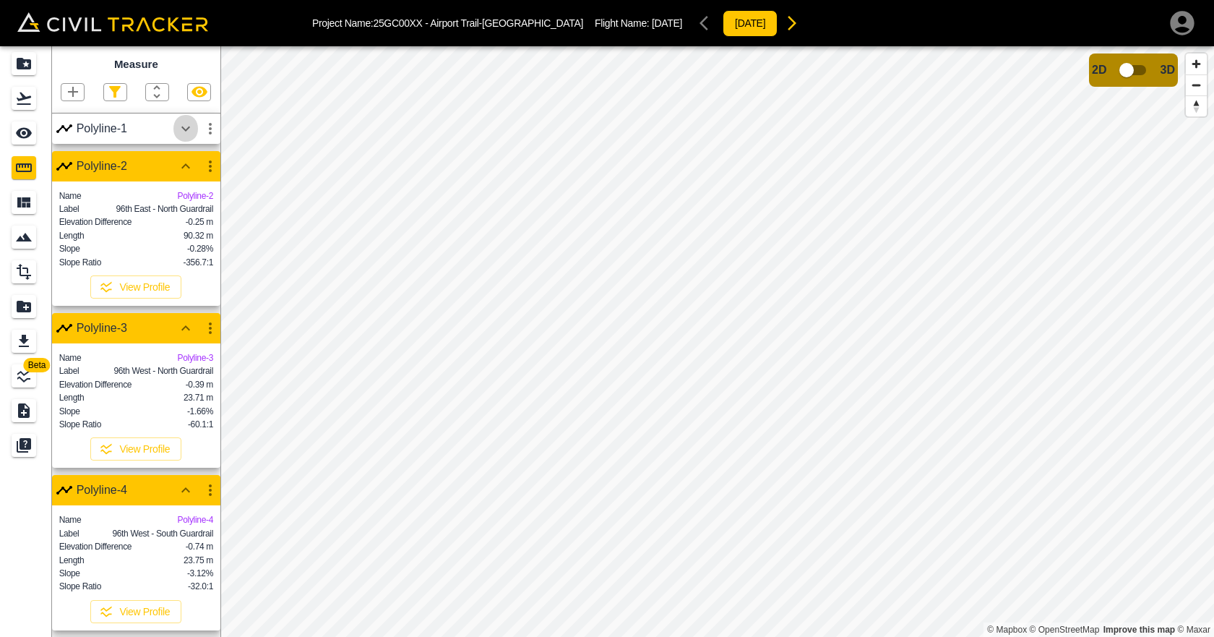
click at [186, 124] on icon "button" at bounding box center [185, 128] width 17 height 17
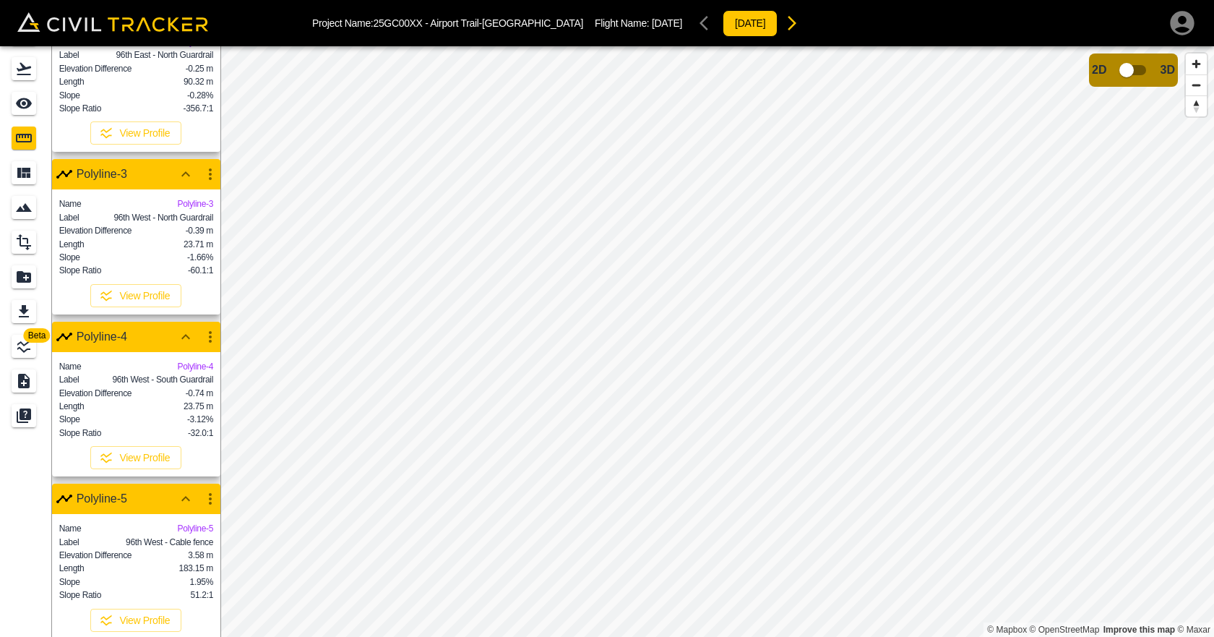
scroll to position [46, 0]
